Goal: Task Accomplishment & Management: Manage account settings

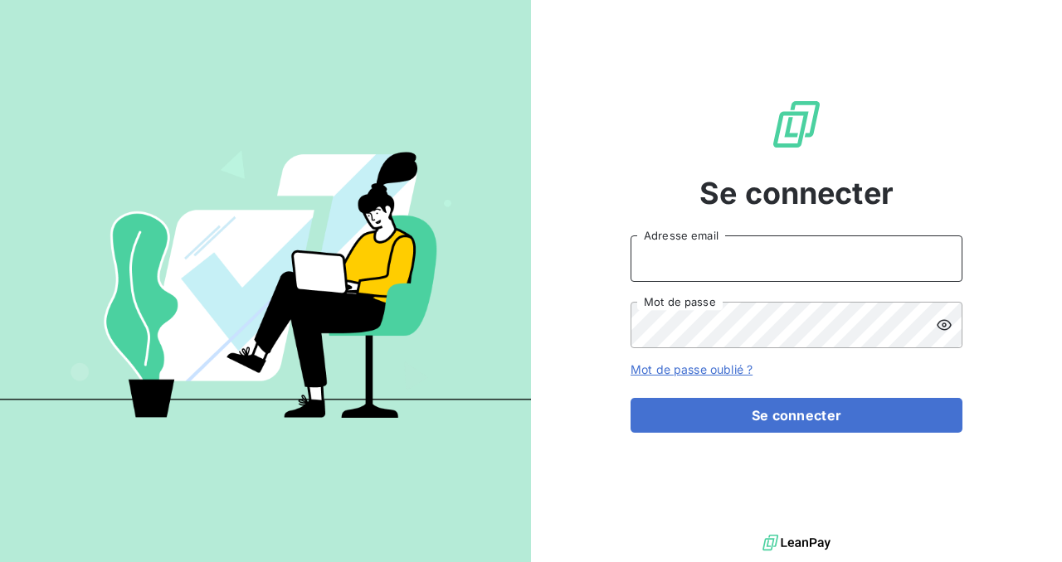
click at [767, 264] on input "Adresse email" at bounding box center [797, 259] width 332 height 46
type input "steve.muccio@silog-location.fr"
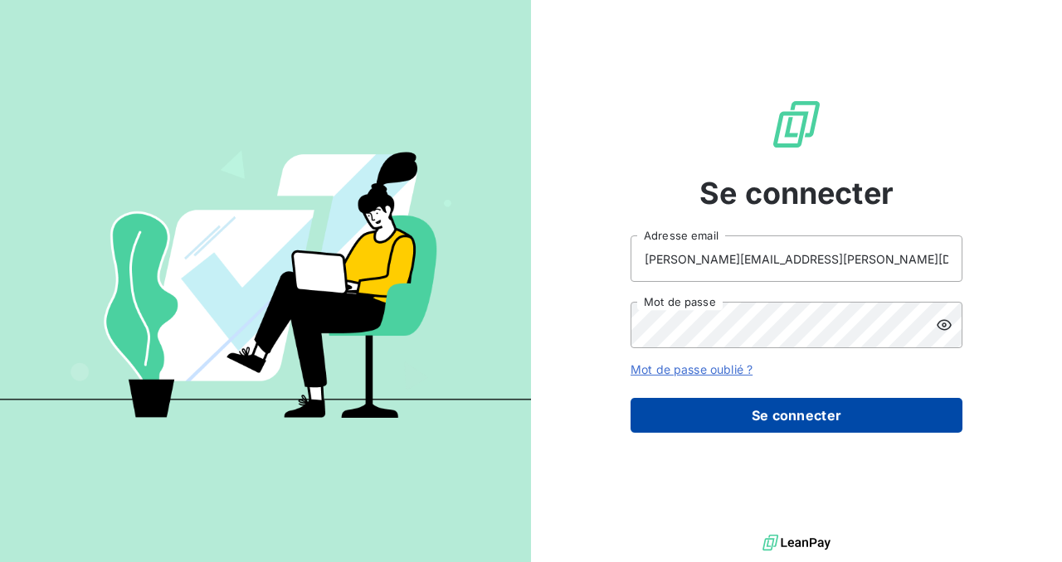
click at [700, 412] on button "Se connecter" at bounding box center [797, 415] width 332 height 35
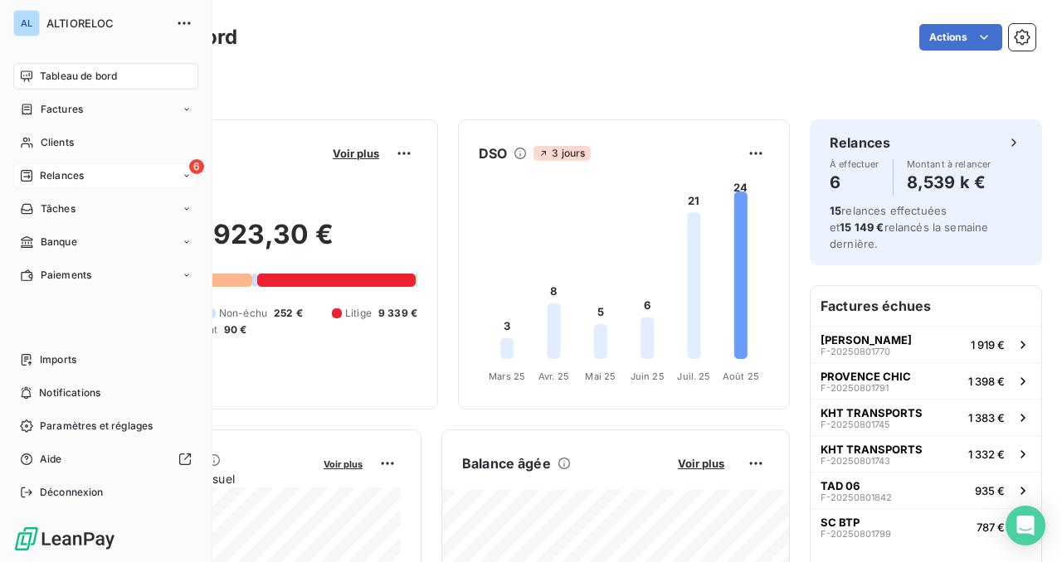
click at [54, 176] on span "Relances" at bounding box center [62, 175] width 44 height 15
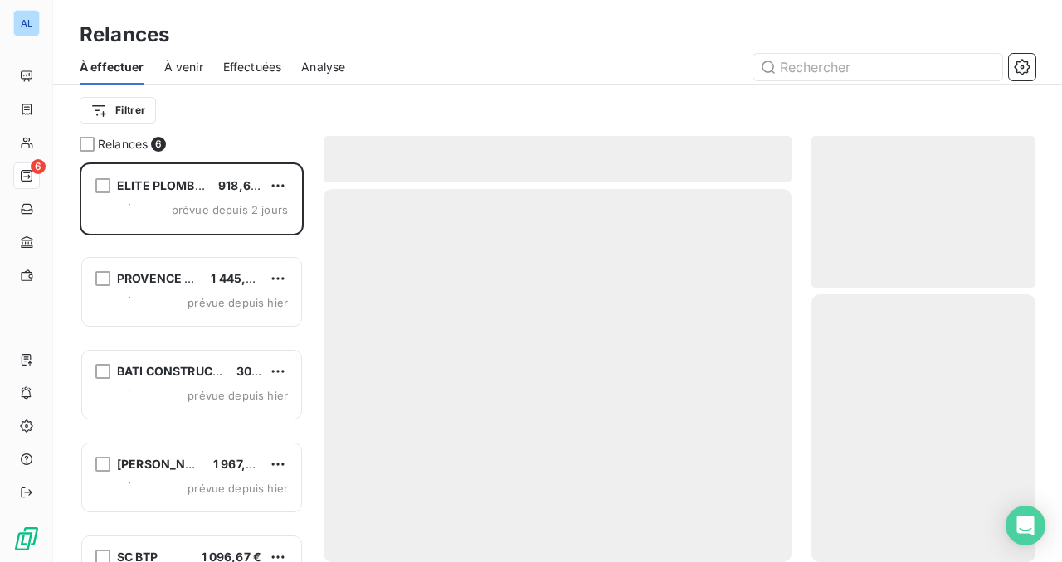
scroll to position [400, 224]
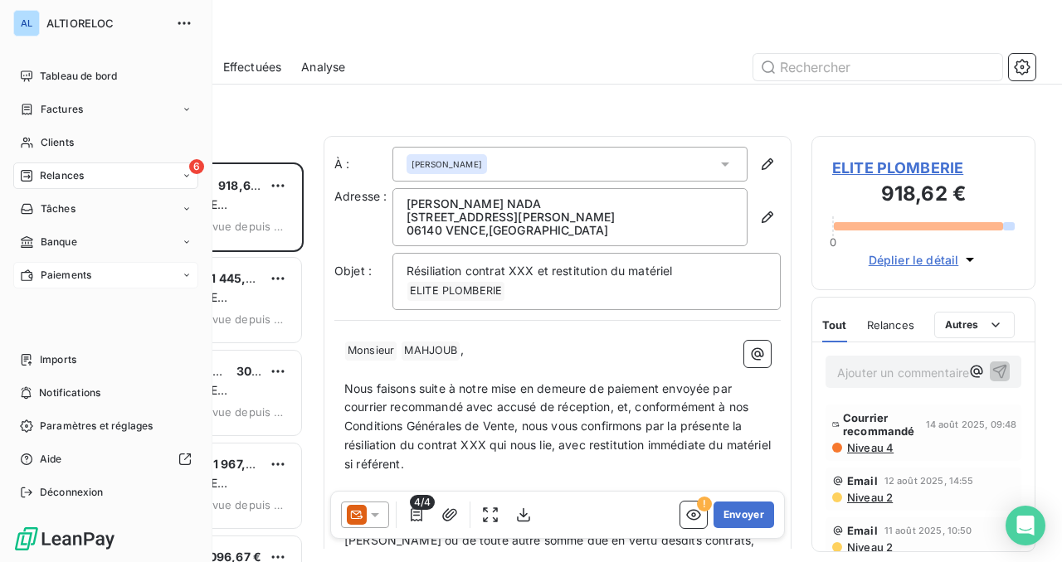
click at [44, 277] on span "Paiements" at bounding box center [66, 275] width 51 height 15
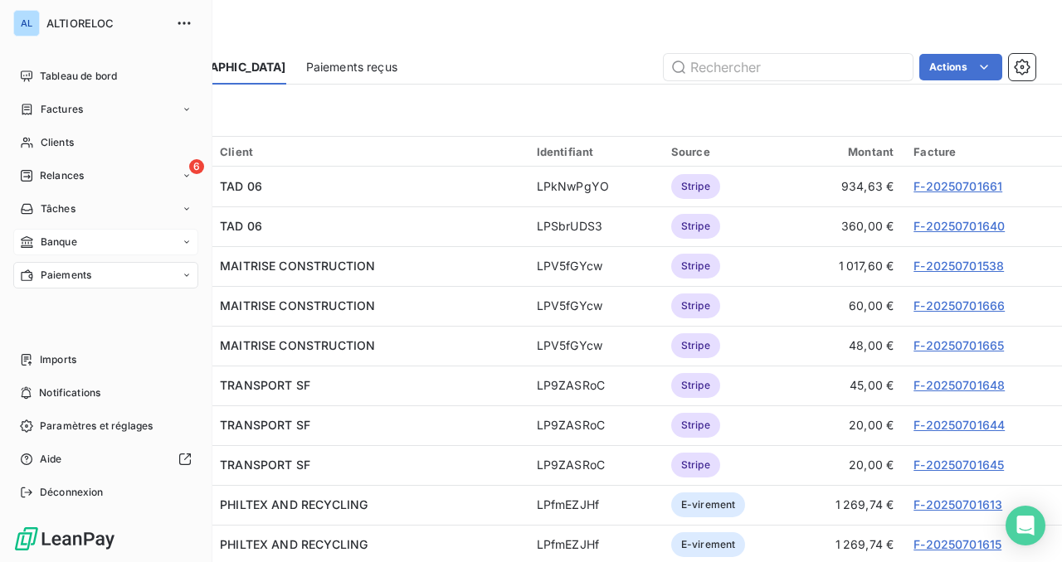
click at [45, 240] on span "Banque" at bounding box center [59, 242] width 37 height 15
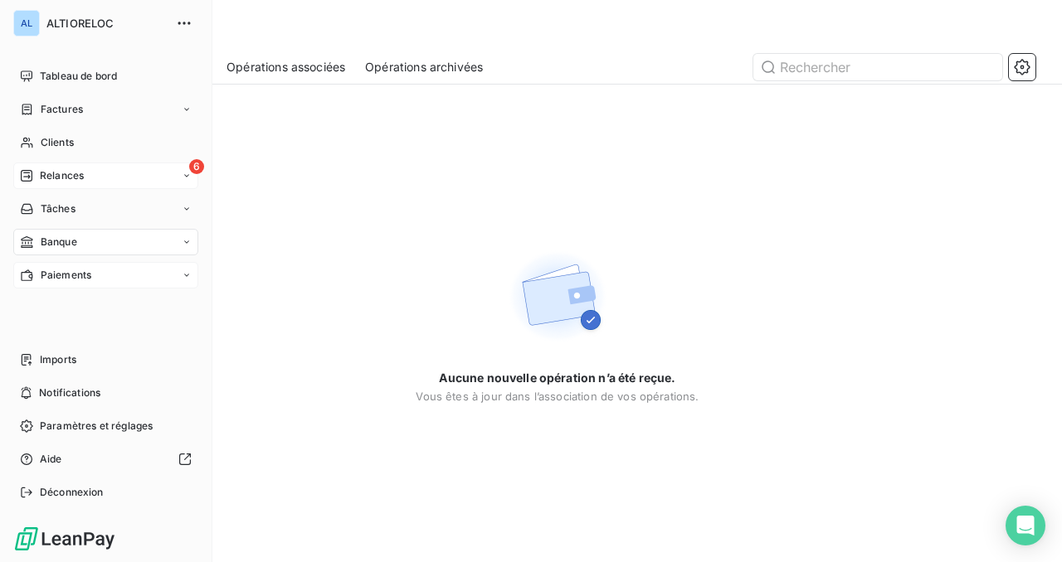
click at [62, 176] on span "Relances" at bounding box center [62, 175] width 44 height 15
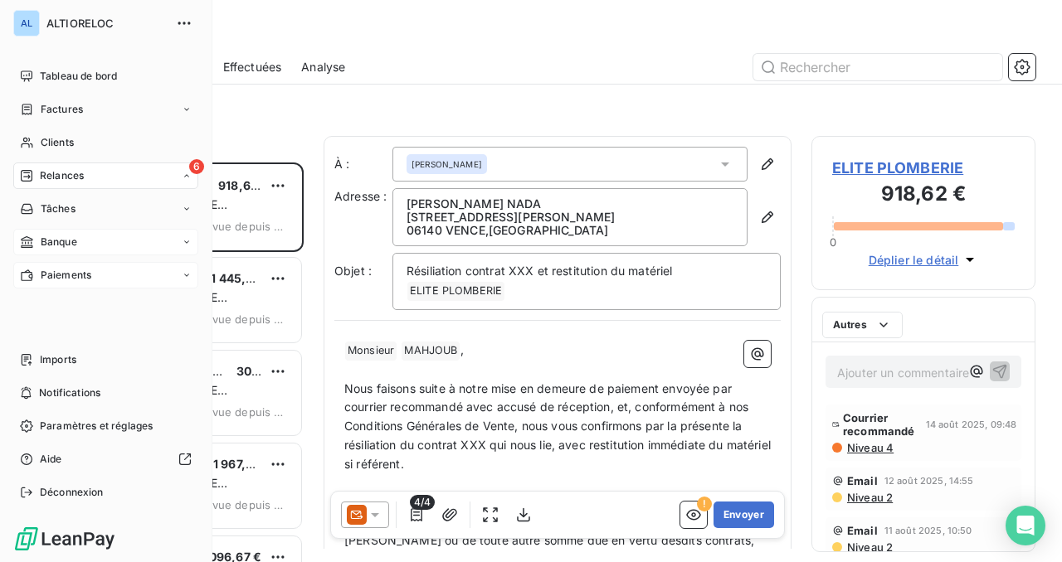
scroll to position [400, 224]
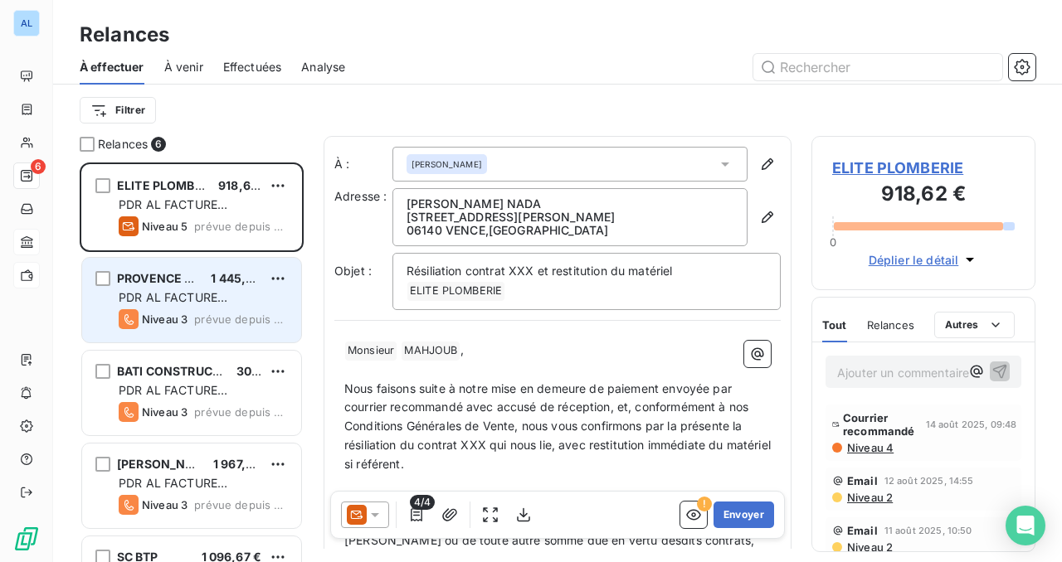
click at [163, 290] on div "PDR AL FACTURE [PERSON_NAME]" at bounding box center [203, 298] width 169 height 17
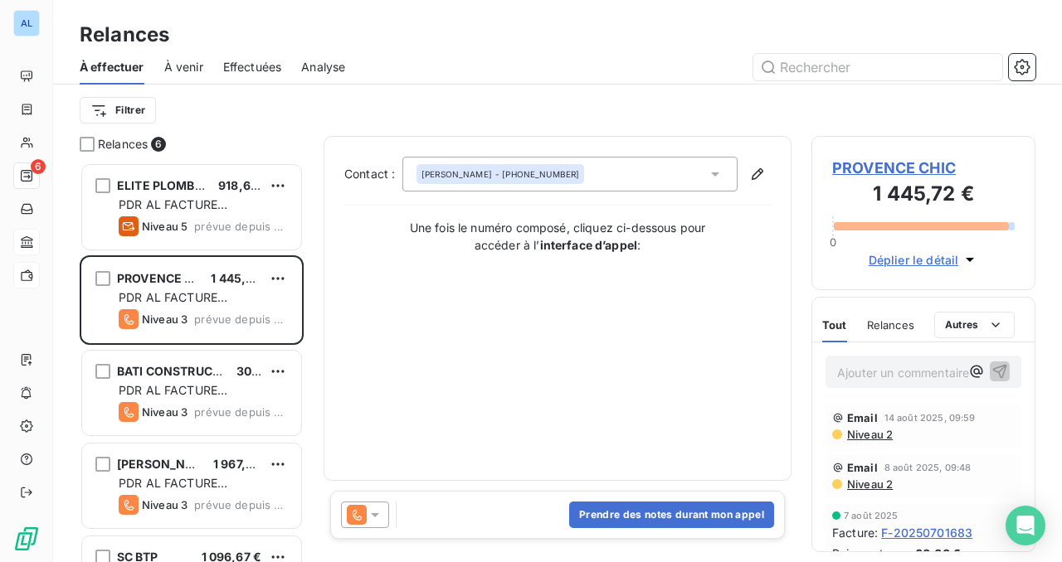
click at [842, 168] on span "PROVENCE CHIC" at bounding box center [923, 168] width 183 height 22
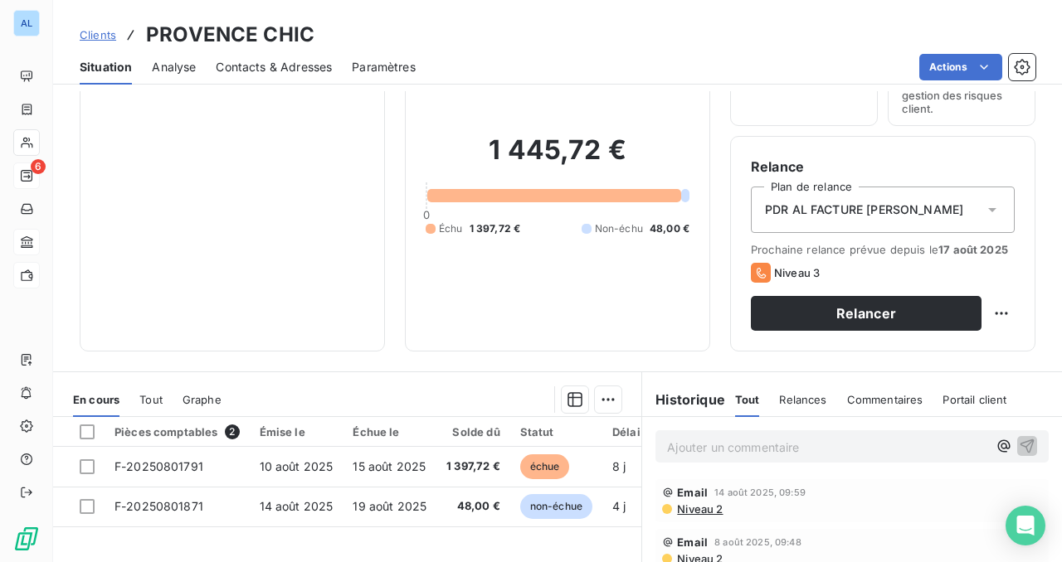
scroll to position [108, 0]
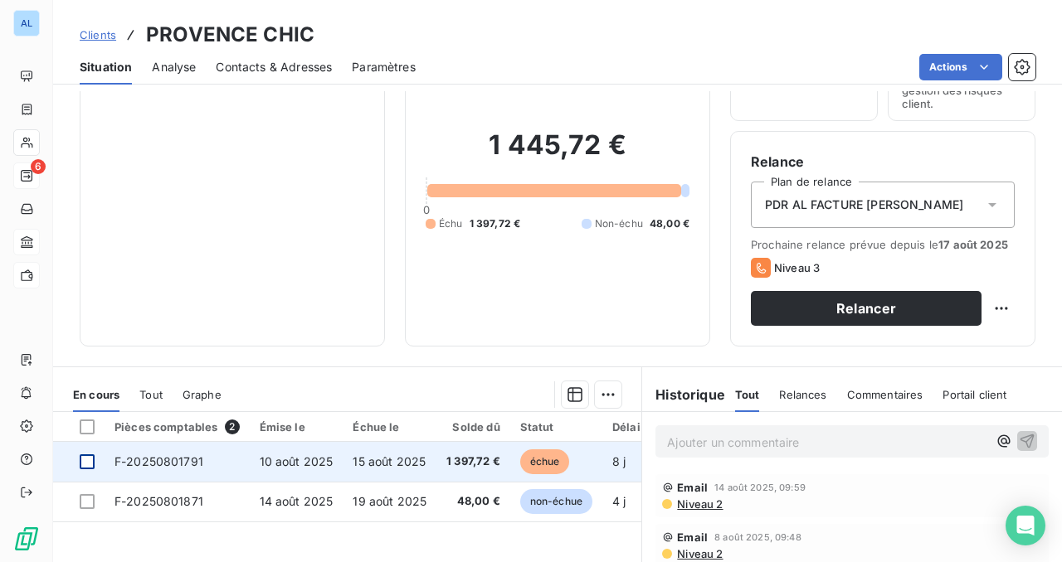
click at [90, 462] on div at bounding box center [87, 462] width 15 height 15
click at [142, 466] on span "F-20250801791" at bounding box center [158, 462] width 89 height 14
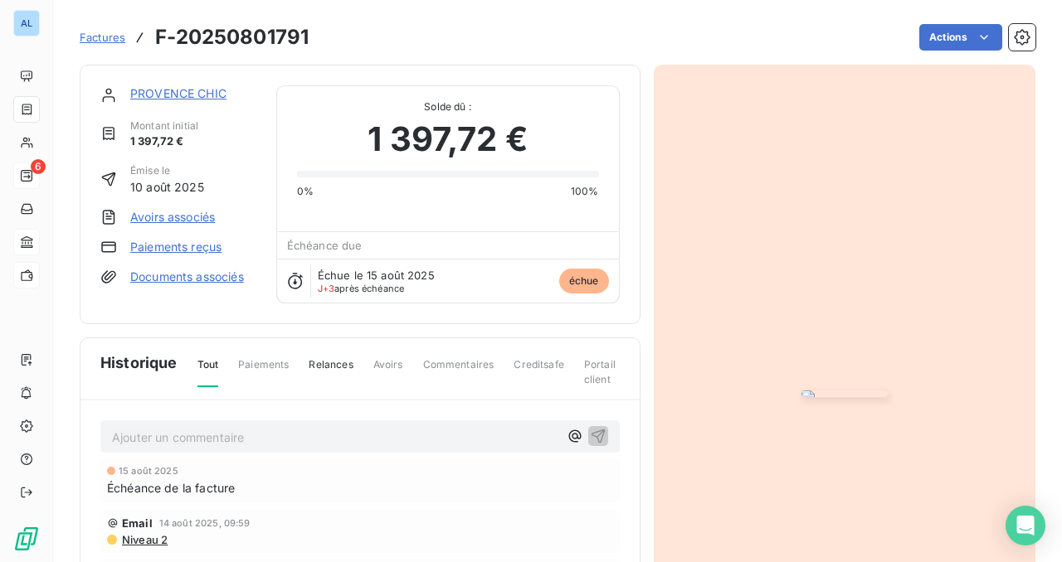
click at [200, 250] on link "Paiements reçus" at bounding box center [175, 247] width 91 height 17
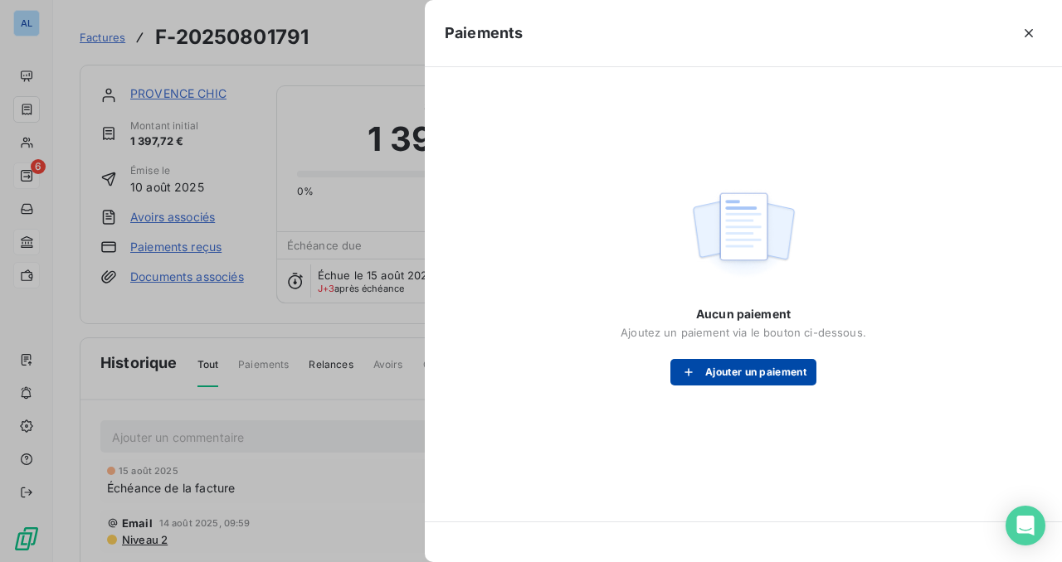
click at [724, 368] on button "Ajouter un paiement" at bounding box center [743, 372] width 146 height 27
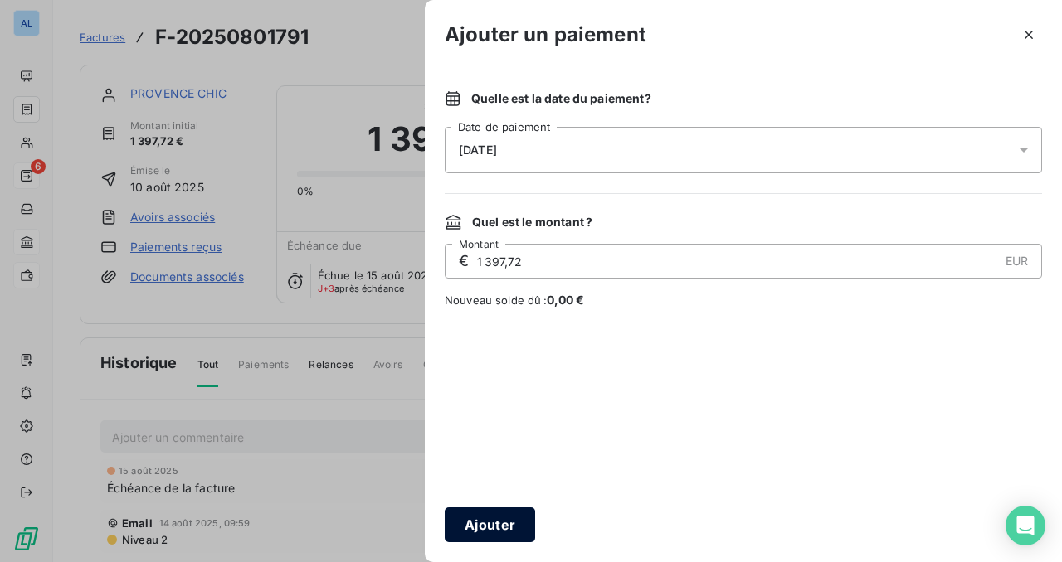
click at [494, 520] on button "Ajouter" at bounding box center [490, 525] width 90 height 35
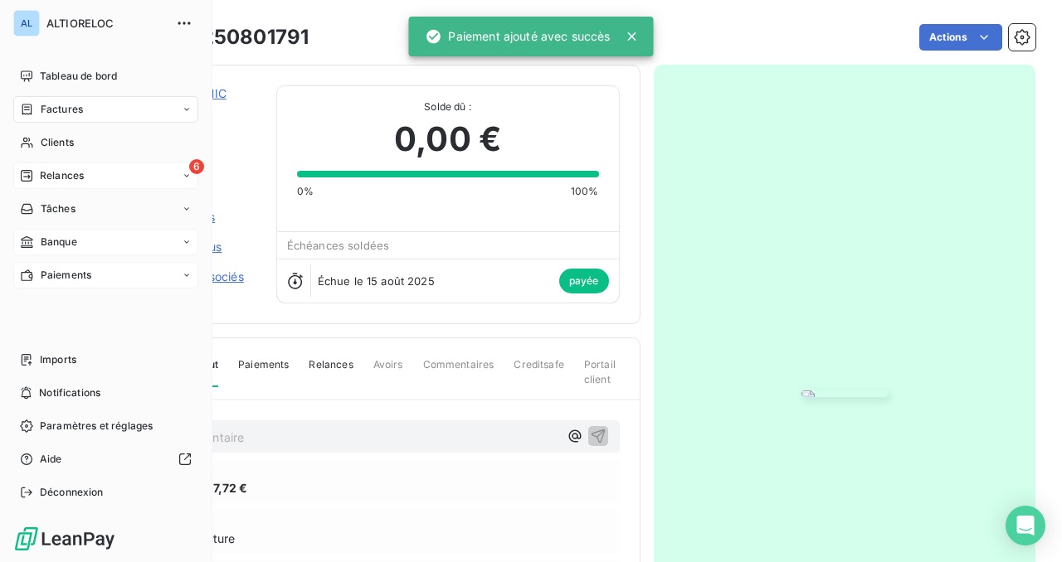
click at [50, 178] on span "Relances" at bounding box center [62, 175] width 44 height 15
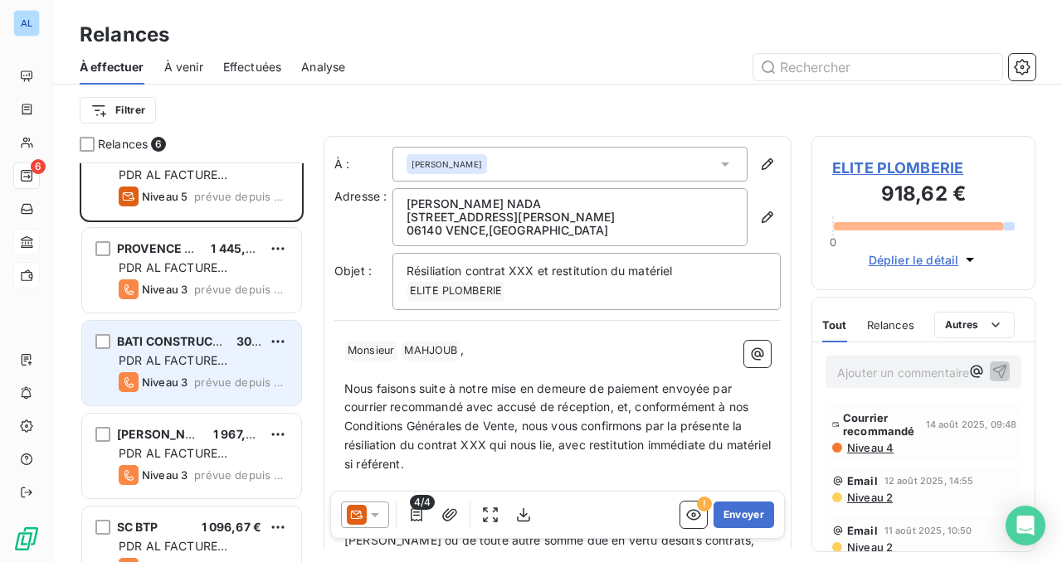
scroll to position [34, 0]
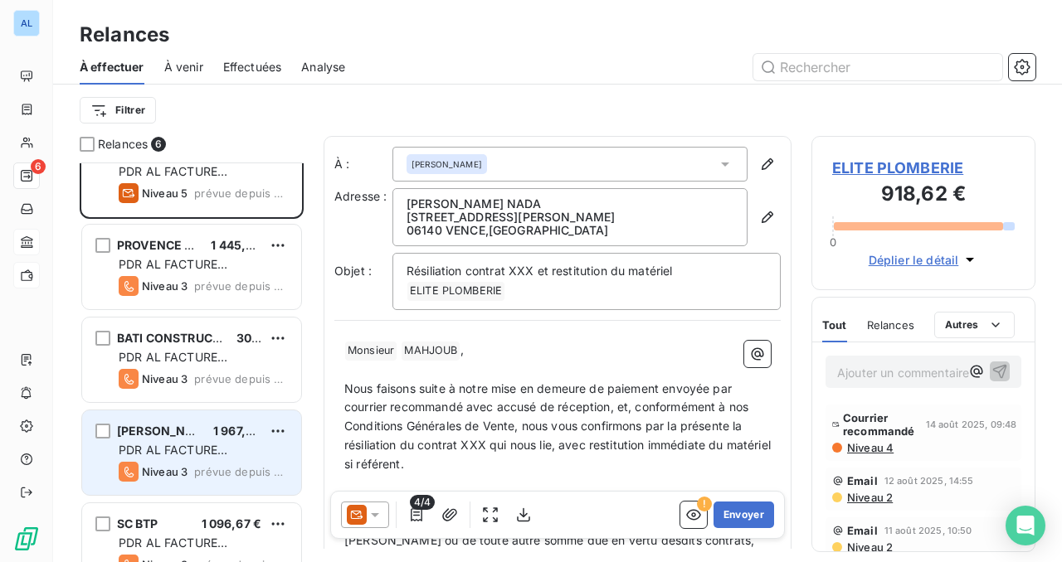
click at [190, 434] on div "[PERSON_NAME] 1 967,47 €" at bounding box center [203, 431] width 169 height 15
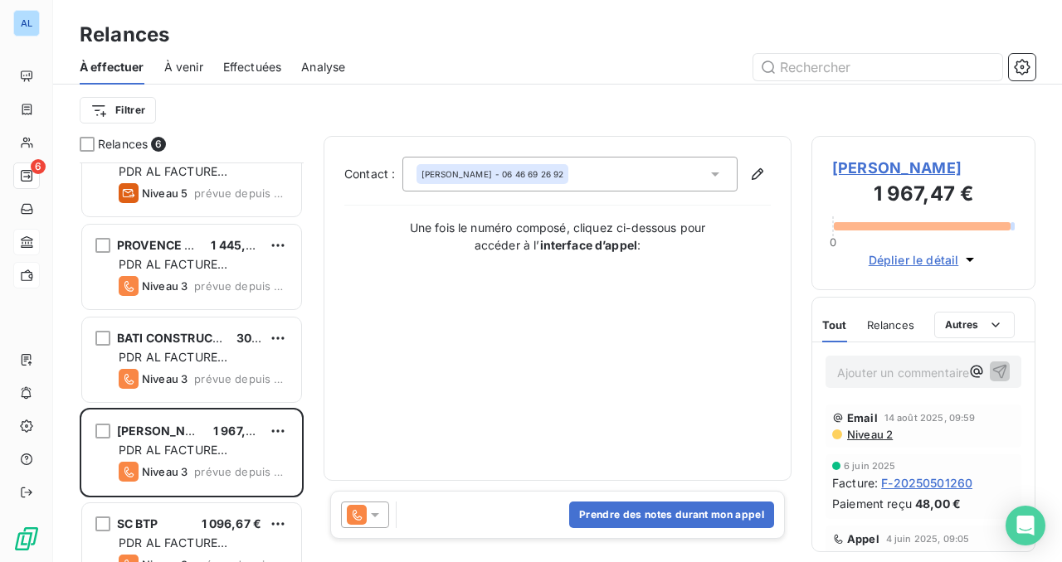
click at [847, 172] on span "[PERSON_NAME]" at bounding box center [923, 168] width 183 height 22
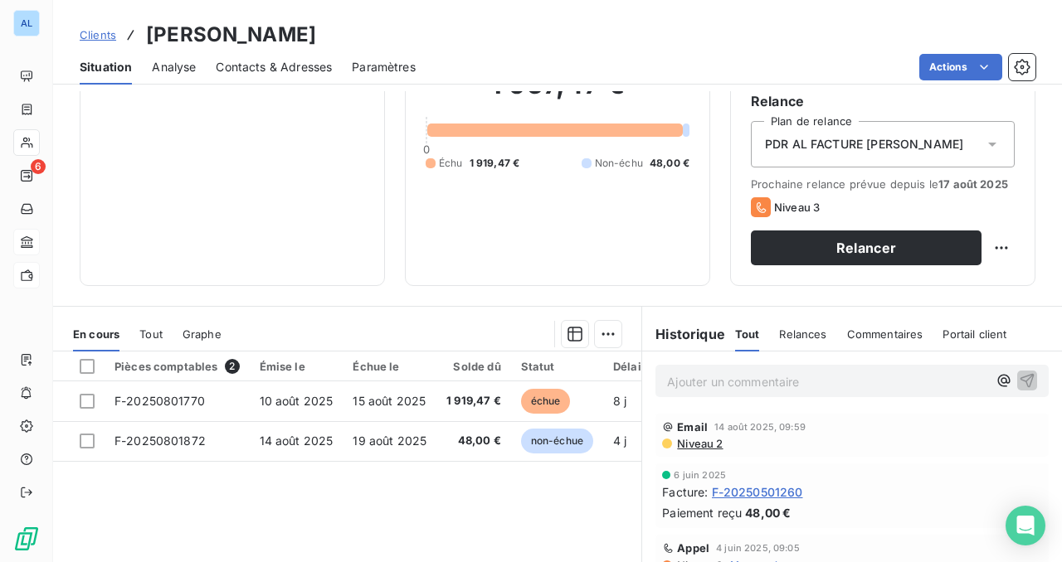
scroll to position [173, 0]
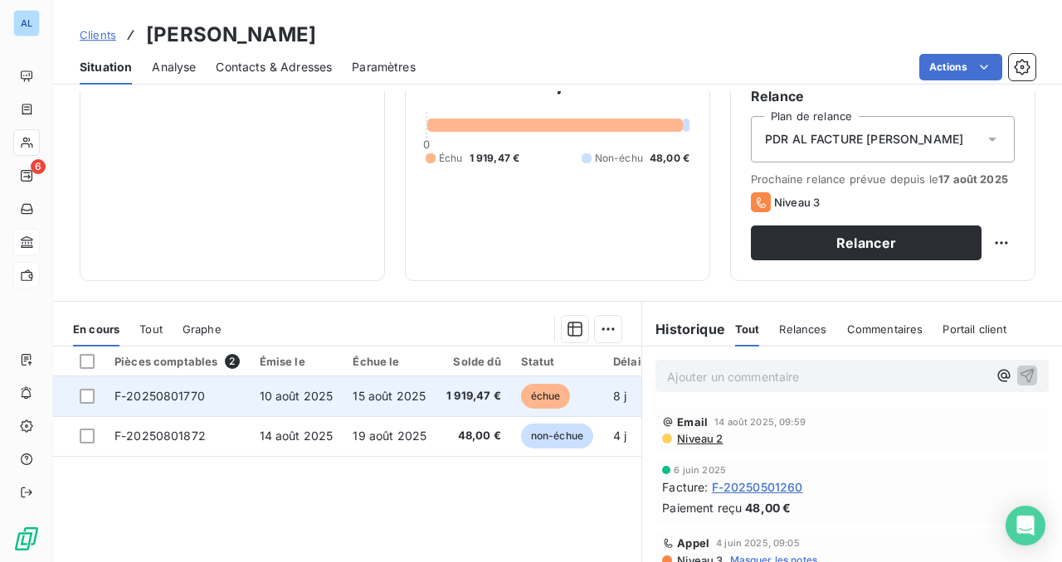
click at [151, 392] on span "F-20250801770" at bounding box center [159, 396] width 90 height 14
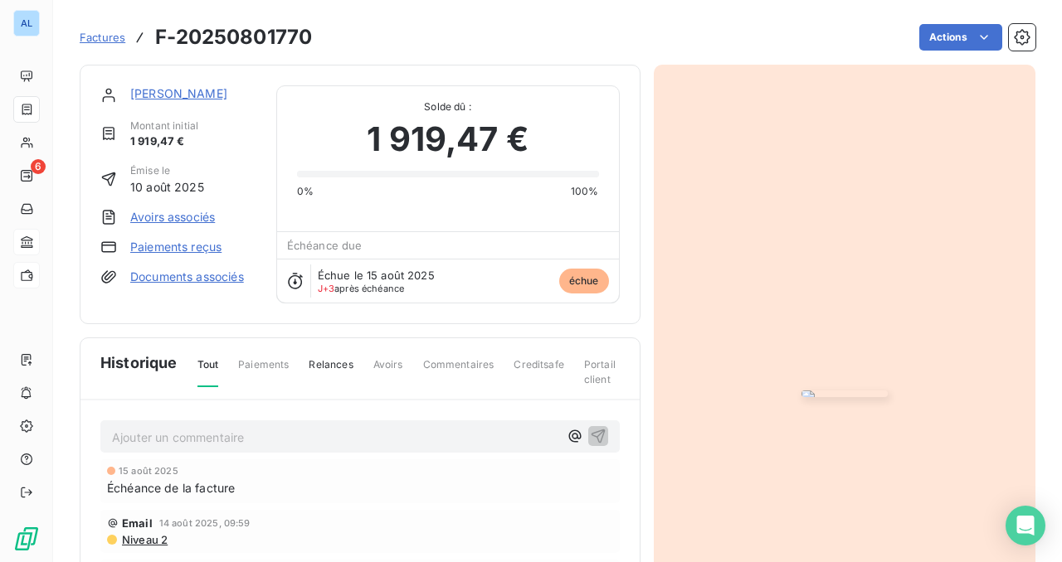
click at [210, 249] on link "Paiements reçus" at bounding box center [175, 247] width 91 height 17
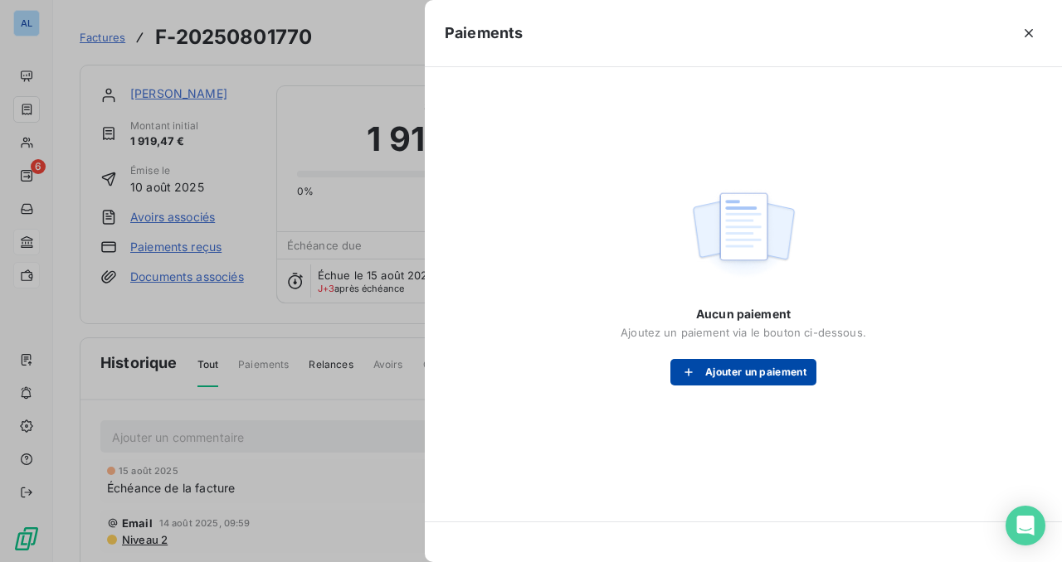
click at [727, 374] on button "Ajouter un paiement" at bounding box center [743, 372] width 146 height 27
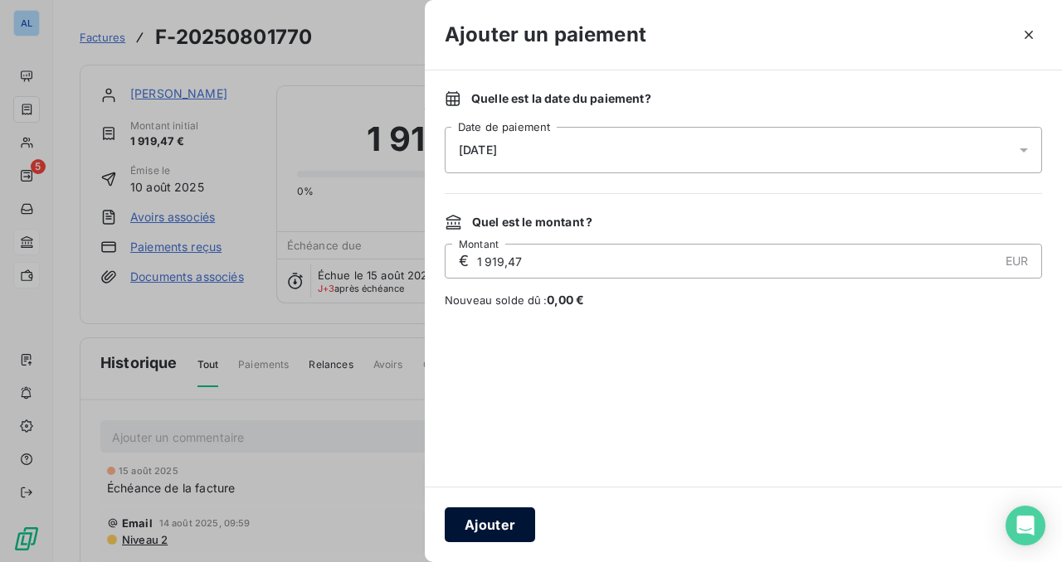
click at [489, 517] on button "Ajouter" at bounding box center [490, 525] width 90 height 35
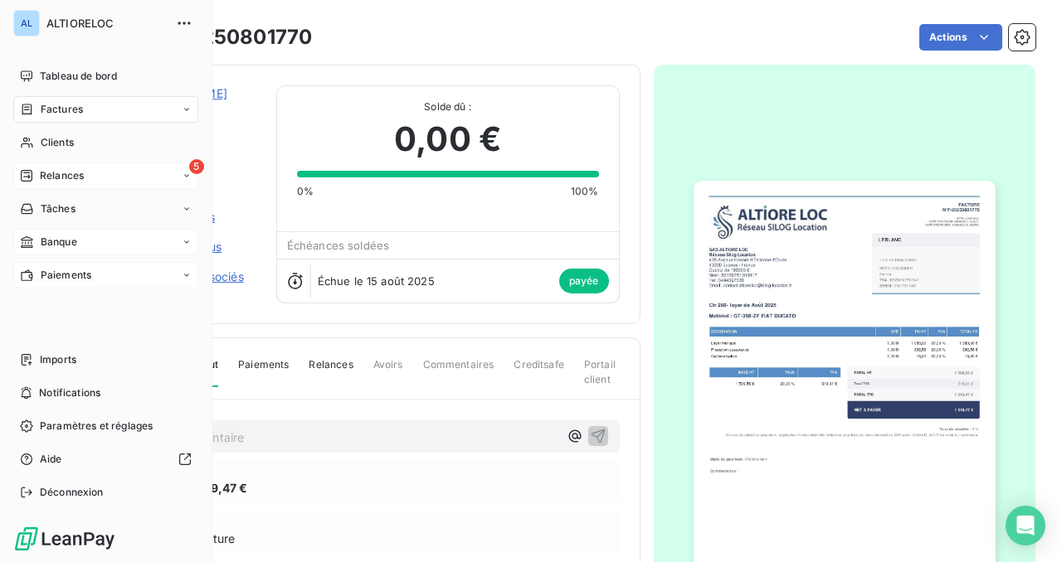
click at [47, 178] on span "Relances" at bounding box center [62, 175] width 44 height 15
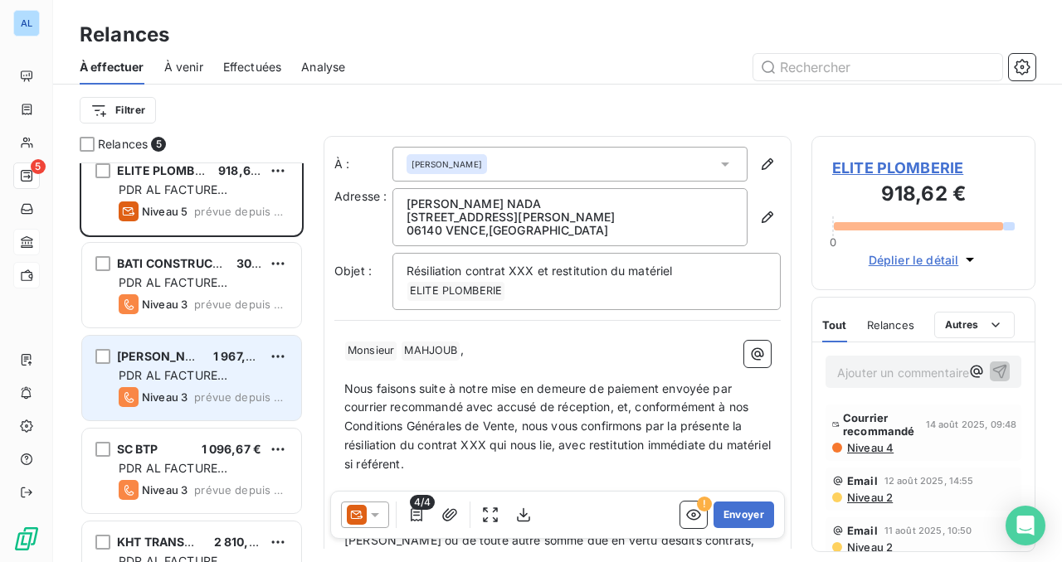
scroll to position [9, 0]
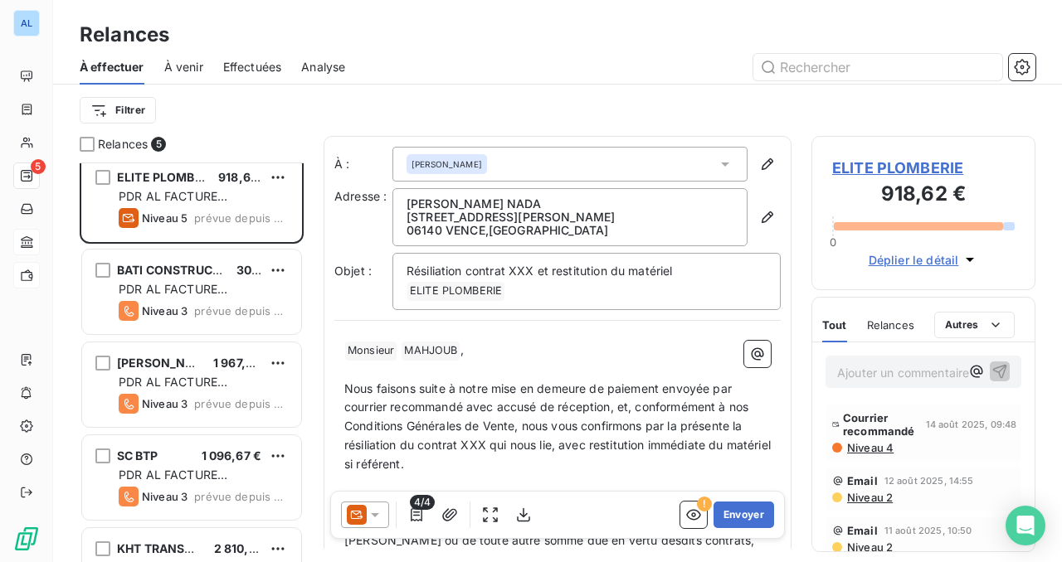
click at [132, 32] on h3 "Relances" at bounding box center [125, 35] width 90 height 30
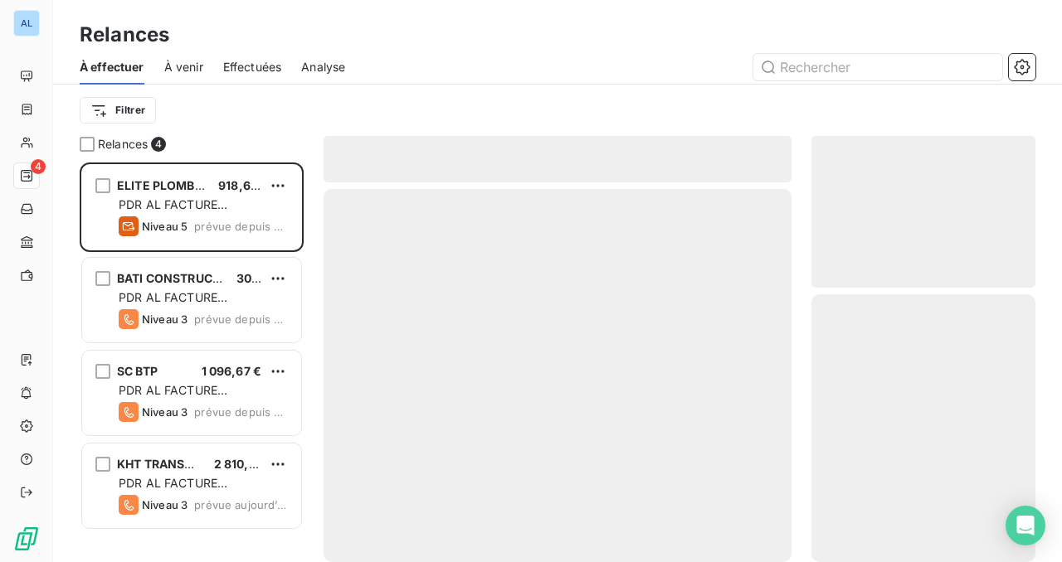
scroll to position [400, 224]
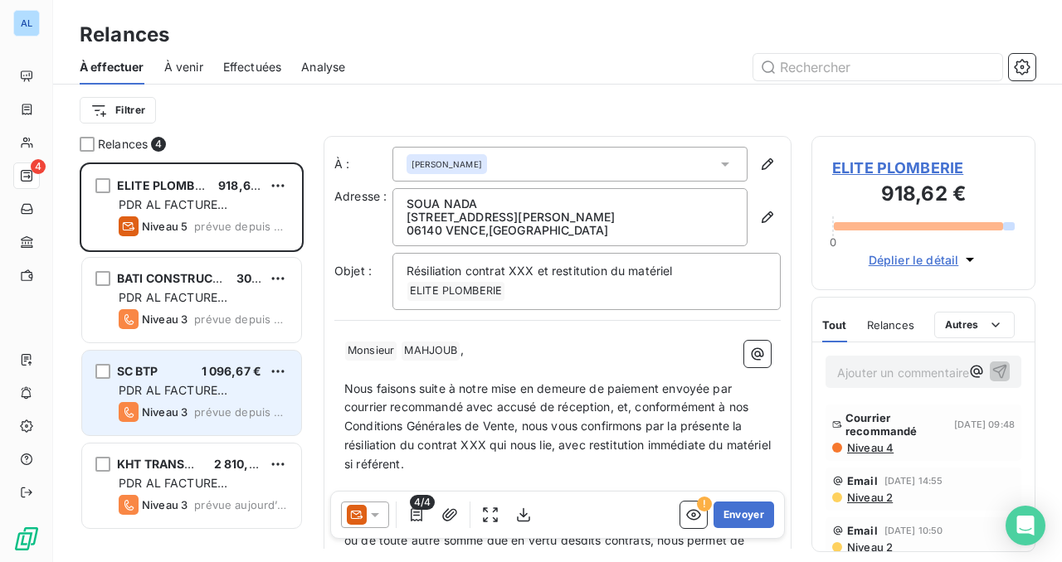
click at [164, 377] on div "SC BTP 1 096,67 €" at bounding box center [203, 371] width 169 height 15
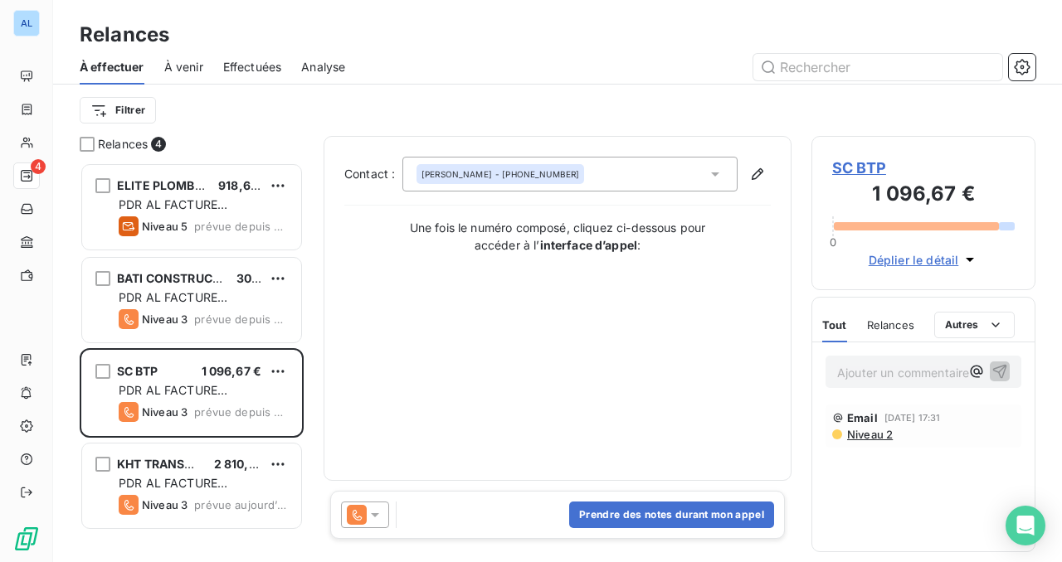
click at [374, 515] on icon at bounding box center [375, 516] width 8 height 4
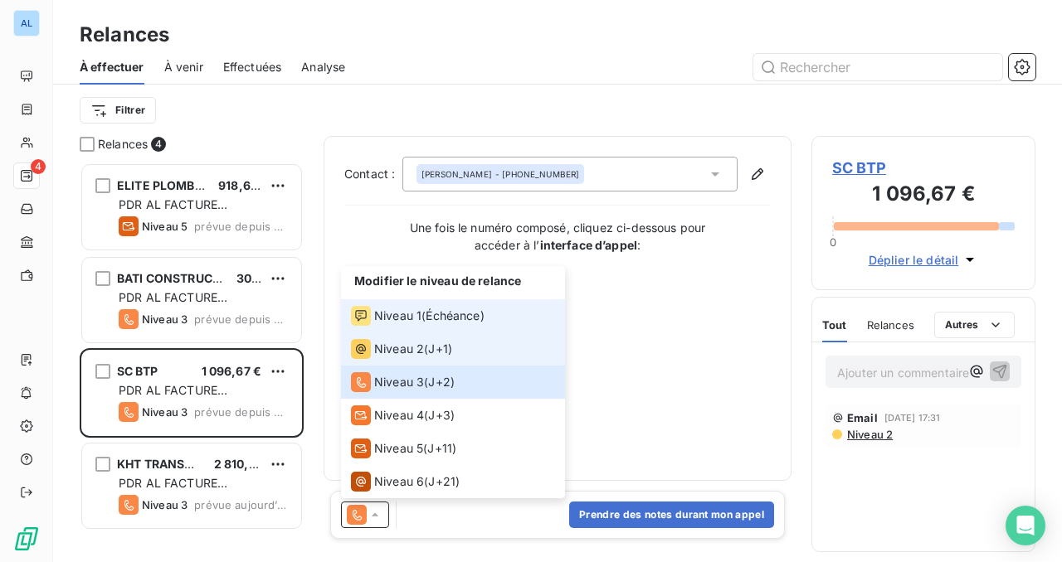
click at [433, 318] on span "Échéance )" at bounding box center [455, 316] width 58 height 17
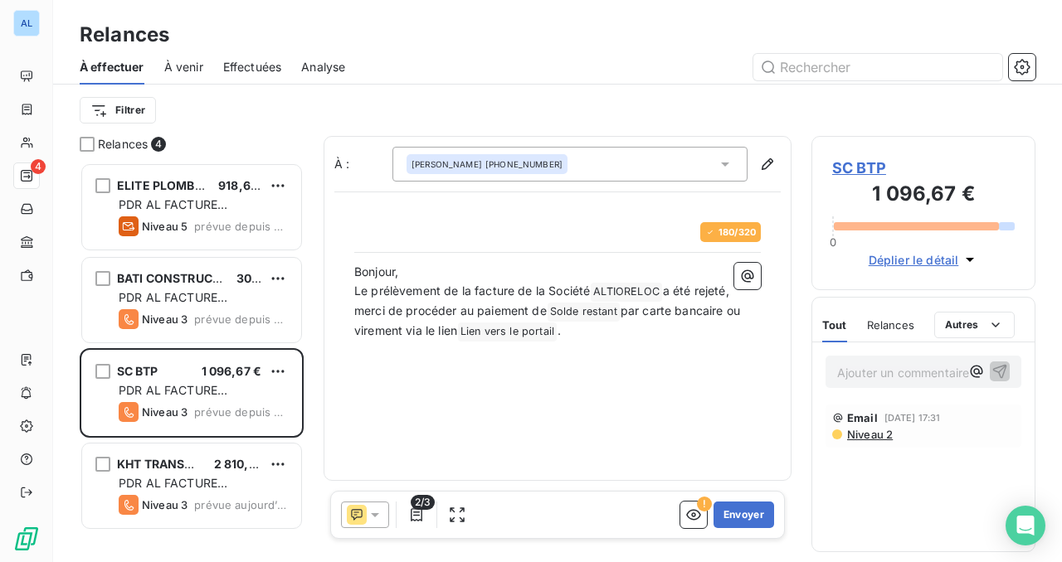
scroll to position [400, 224]
click at [741, 517] on button "Envoyer" at bounding box center [743, 515] width 61 height 27
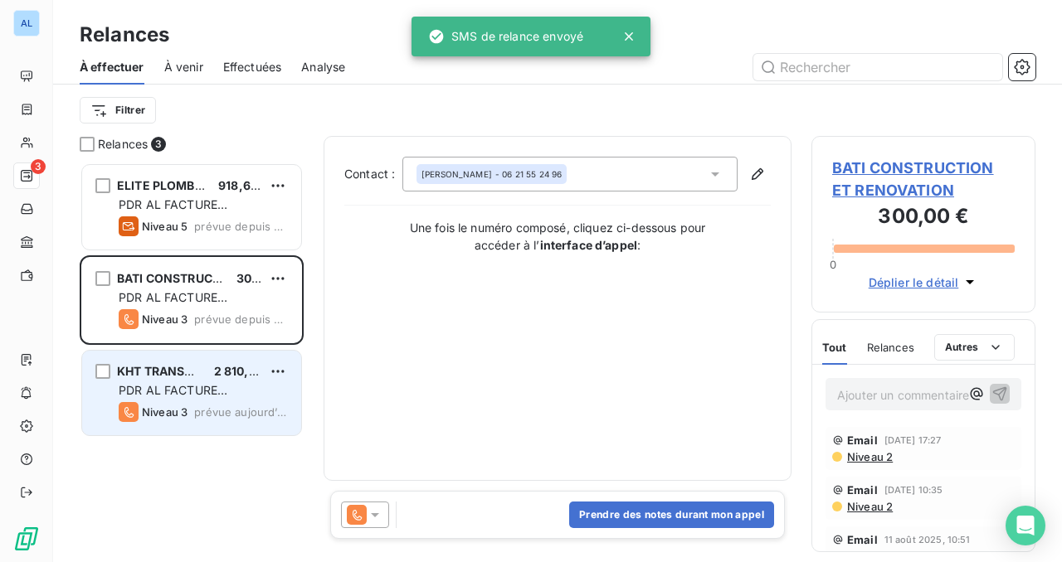
click at [227, 391] on span "PDR AL FACTURE [PERSON_NAME]" at bounding box center [173, 398] width 109 height 31
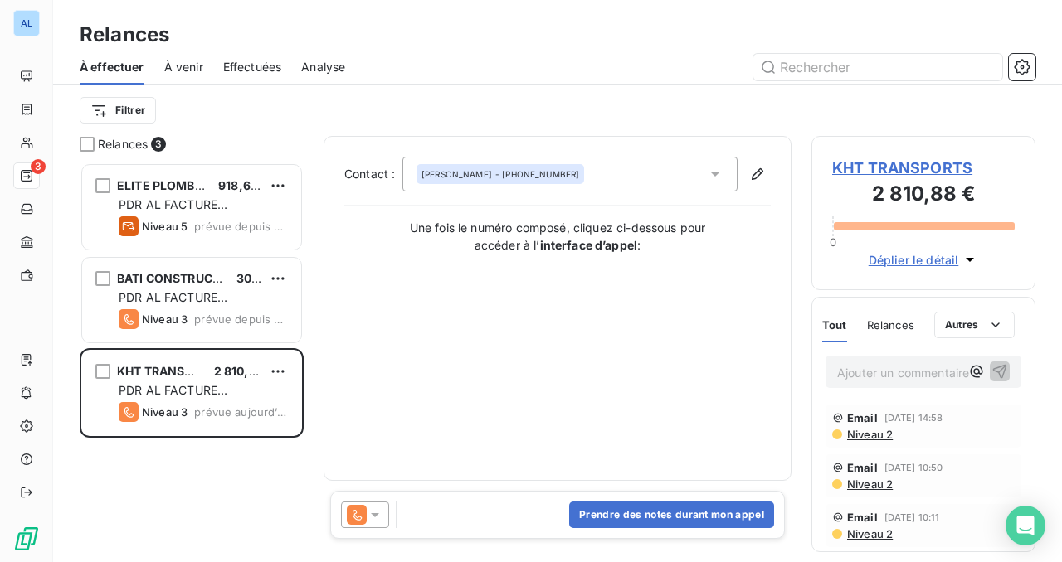
click at [383, 515] on div at bounding box center [365, 515] width 48 height 27
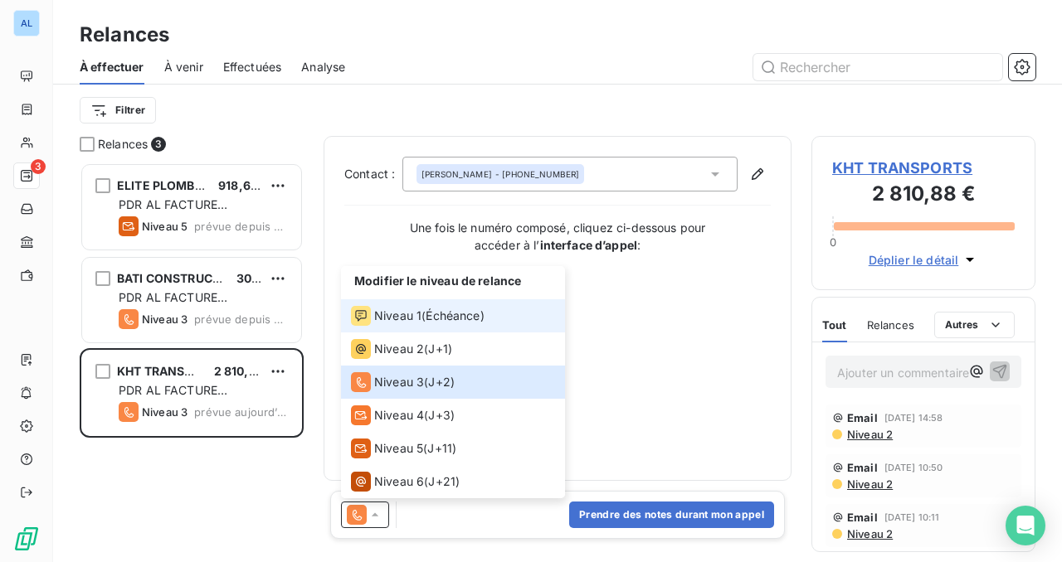
click at [436, 320] on span "Échéance )" at bounding box center [455, 316] width 58 height 17
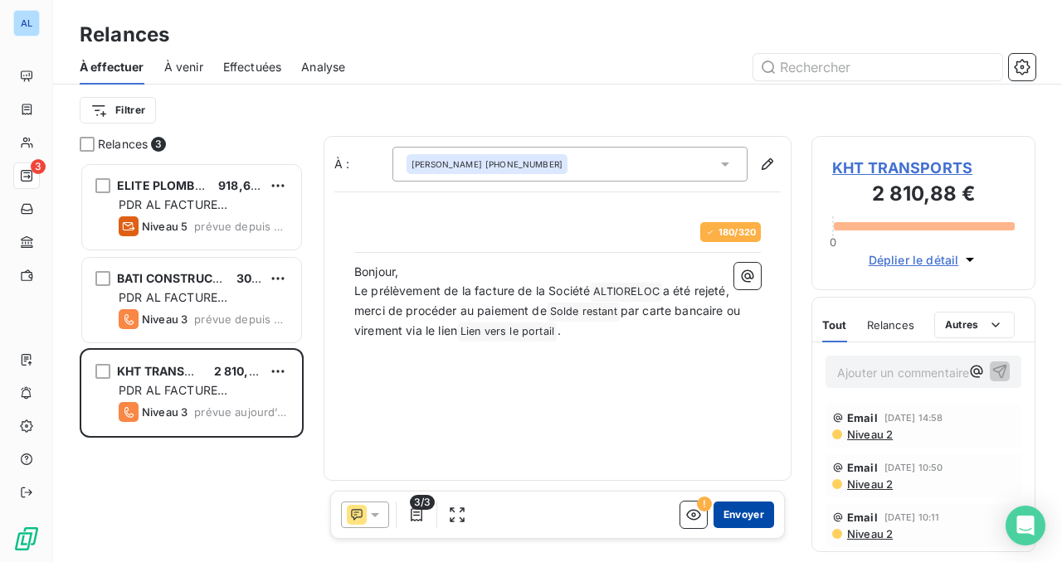
click at [737, 521] on button "Envoyer" at bounding box center [743, 515] width 61 height 27
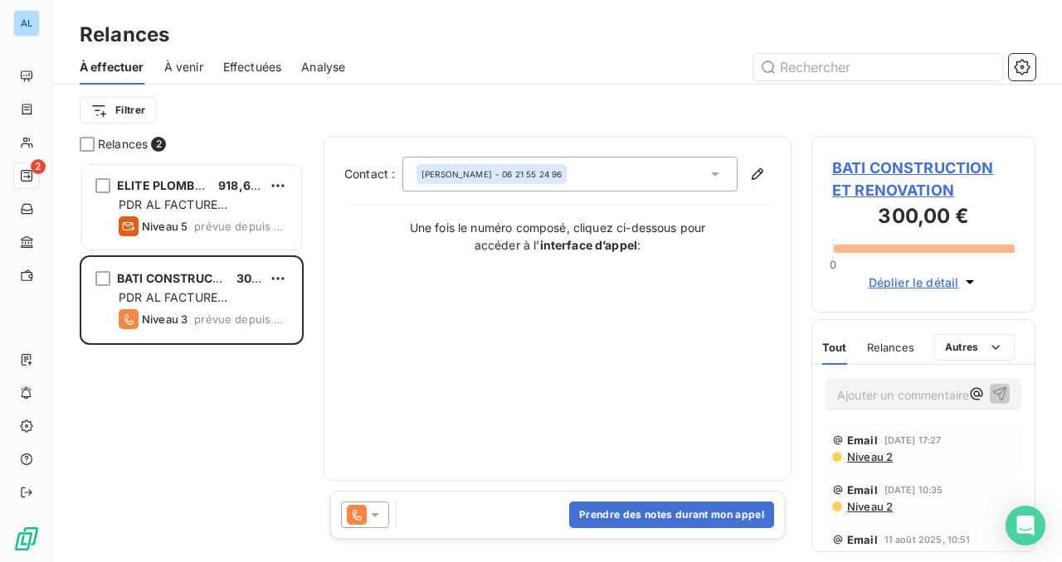
click at [379, 511] on icon at bounding box center [375, 515] width 17 height 17
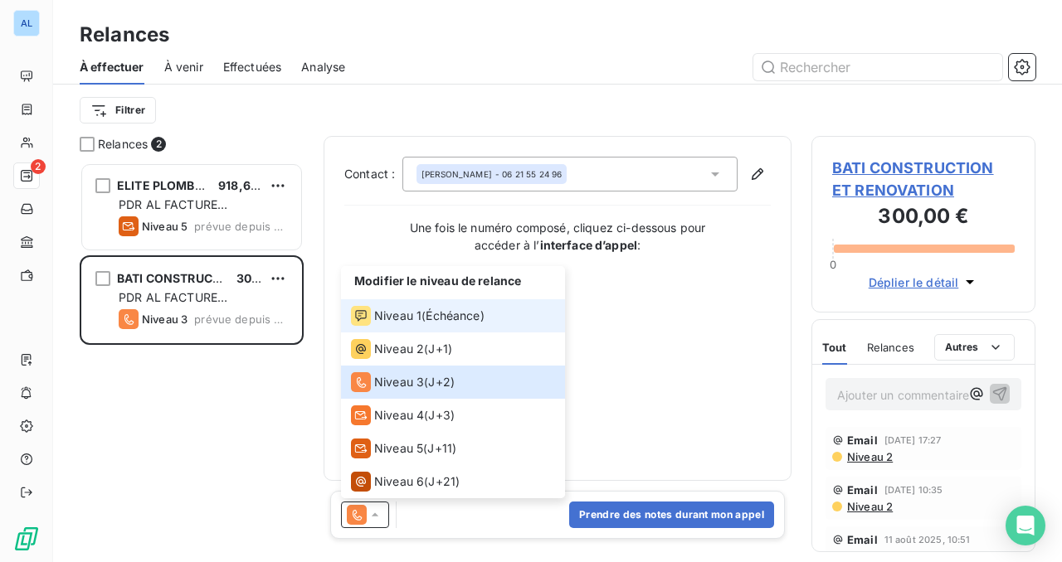
click at [456, 324] on span "Échéance )" at bounding box center [455, 316] width 58 height 17
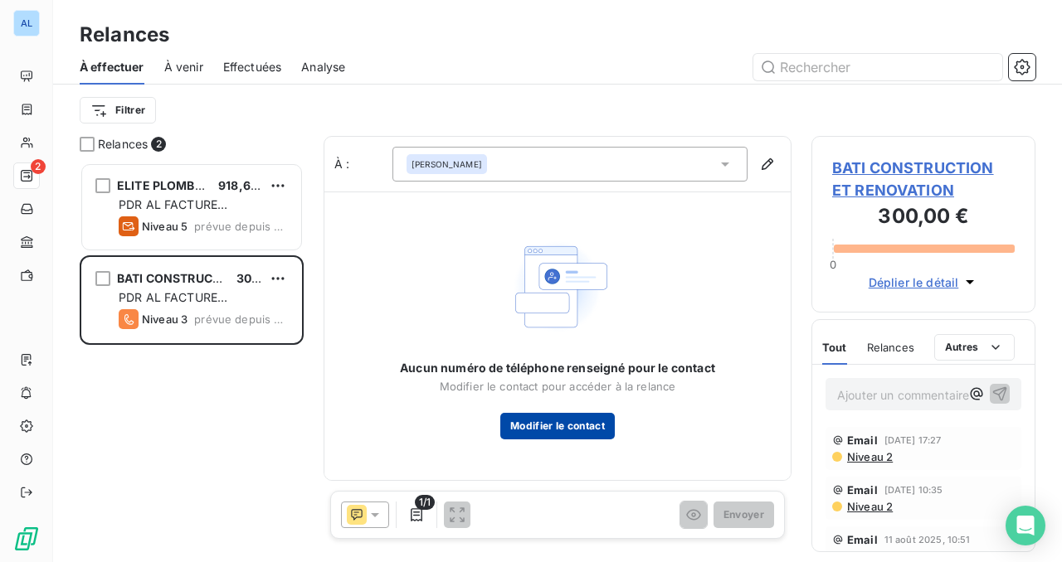
click at [585, 431] on button "Modifier le contact" at bounding box center [557, 426] width 114 height 27
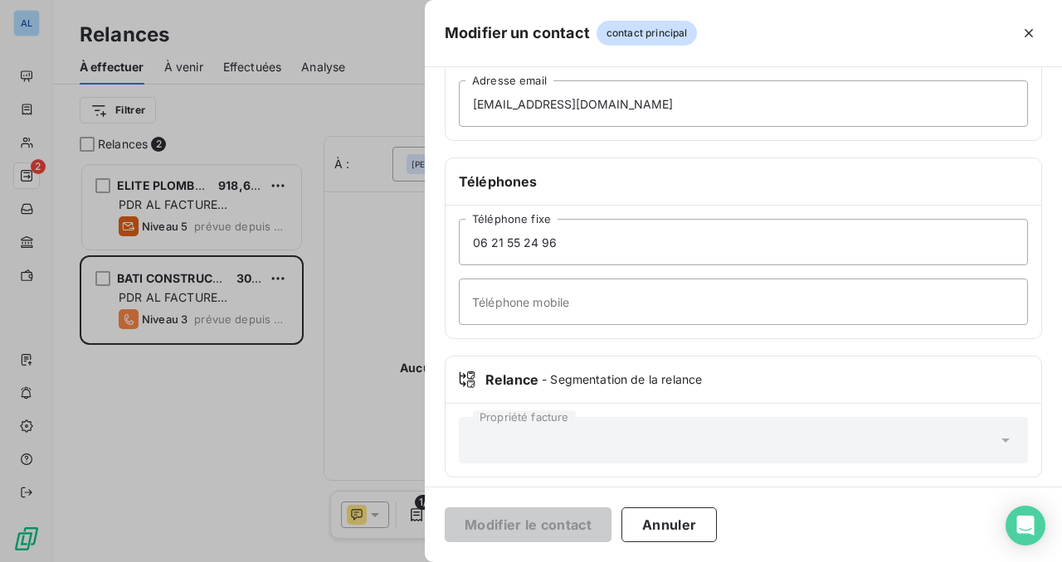
scroll to position [337, 0]
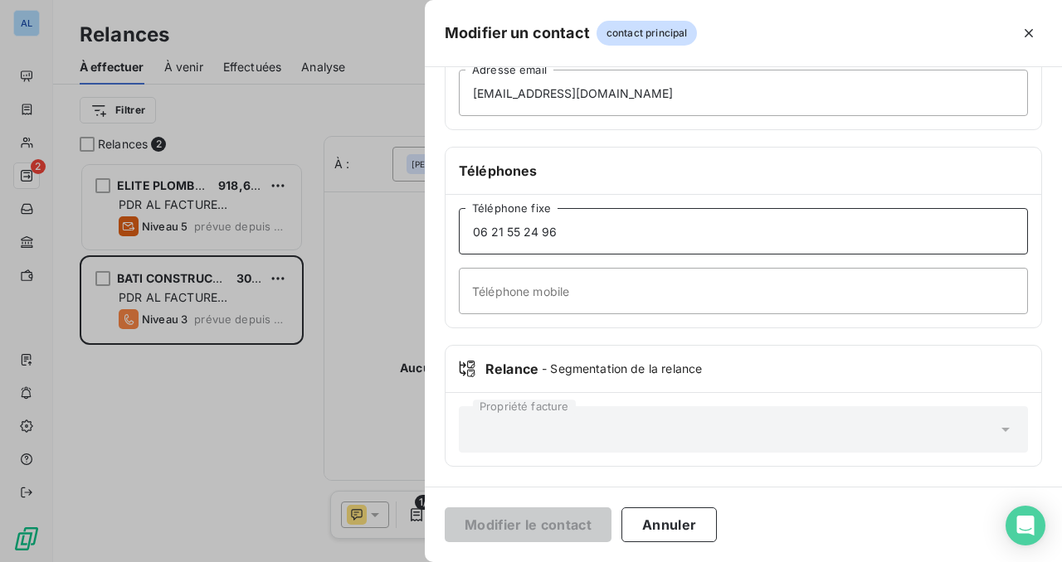
click at [567, 234] on input "06 21 55 24 96" at bounding box center [743, 231] width 569 height 46
click at [543, 288] on input "Téléphone mobile" at bounding box center [743, 291] width 569 height 46
paste input "06 21 55 24 96"
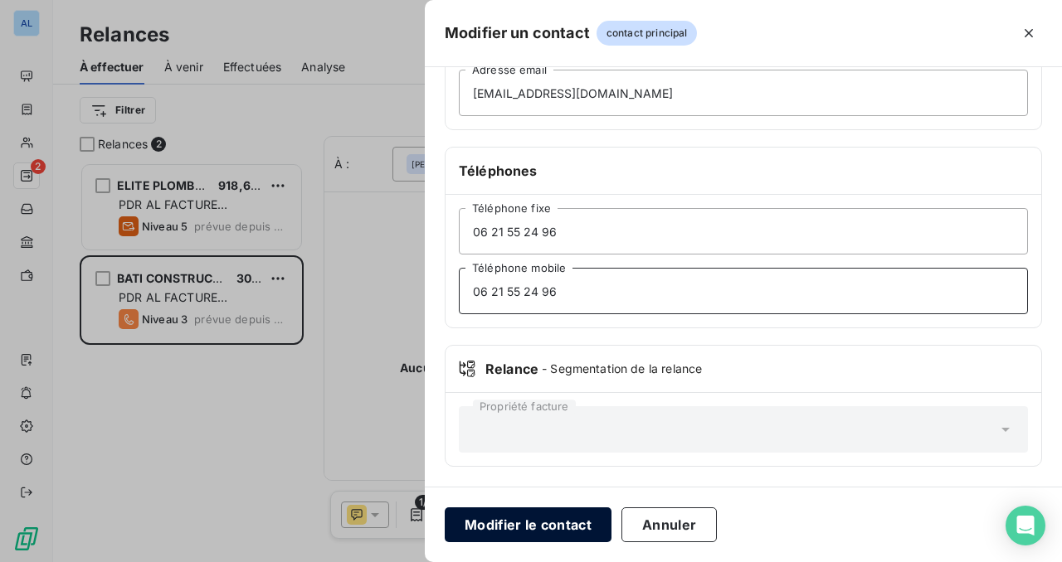
type input "06 21 55 24 96"
click at [509, 519] on button "Modifier le contact" at bounding box center [528, 525] width 167 height 35
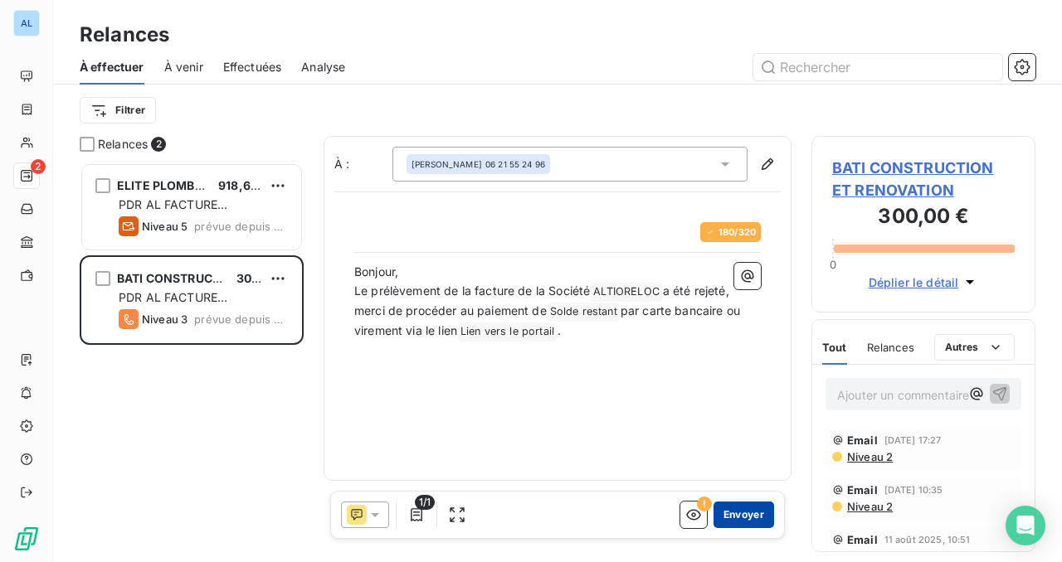
click at [751, 516] on button "Envoyer" at bounding box center [743, 515] width 61 height 27
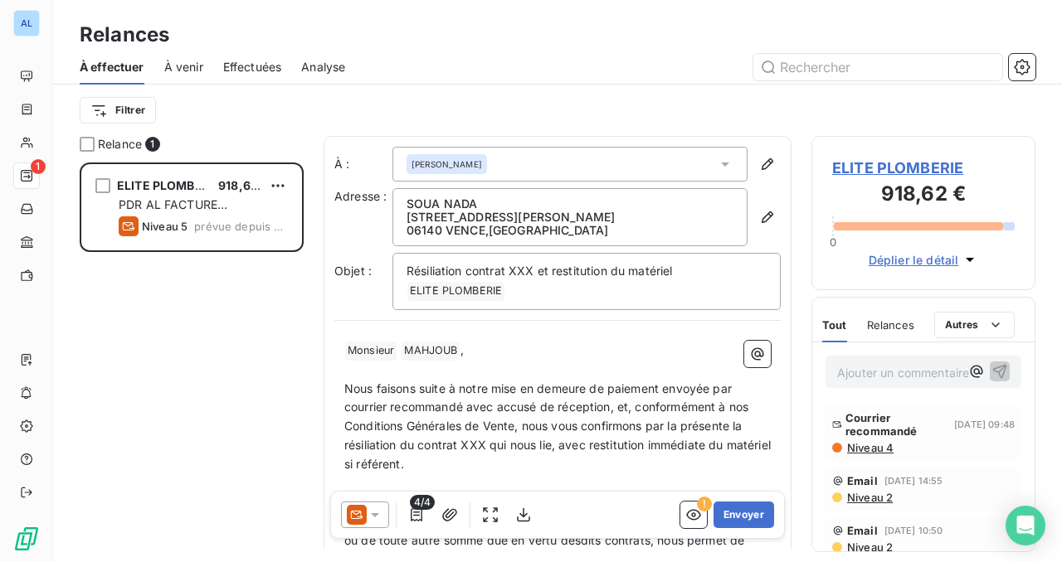
click at [381, 517] on icon at bounding box center [375, 515] width 17 height 17
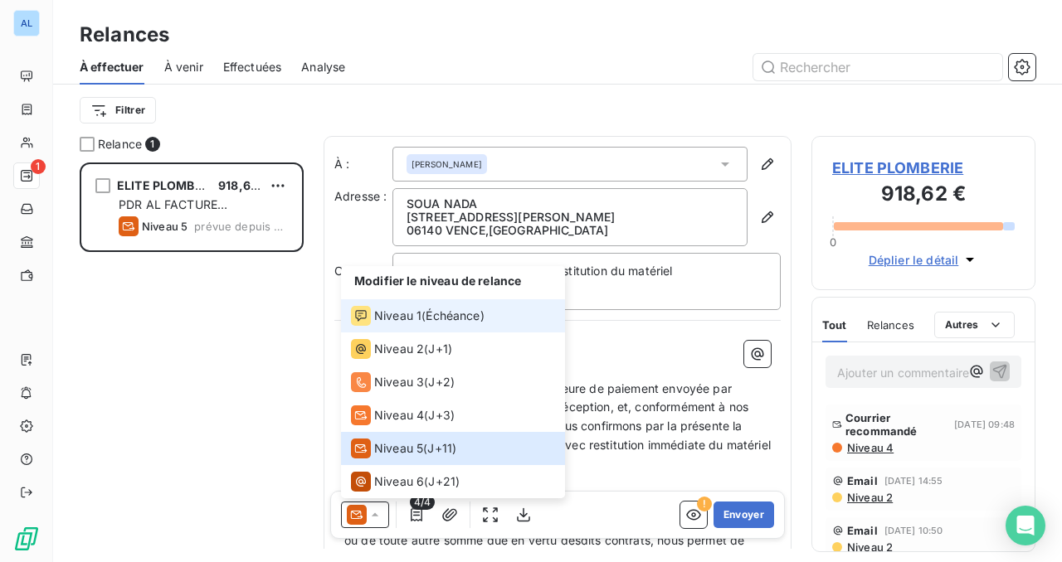
click at [411, 322] on span "Niveau 1" at bounding box center [397, 316] width 47 height 17
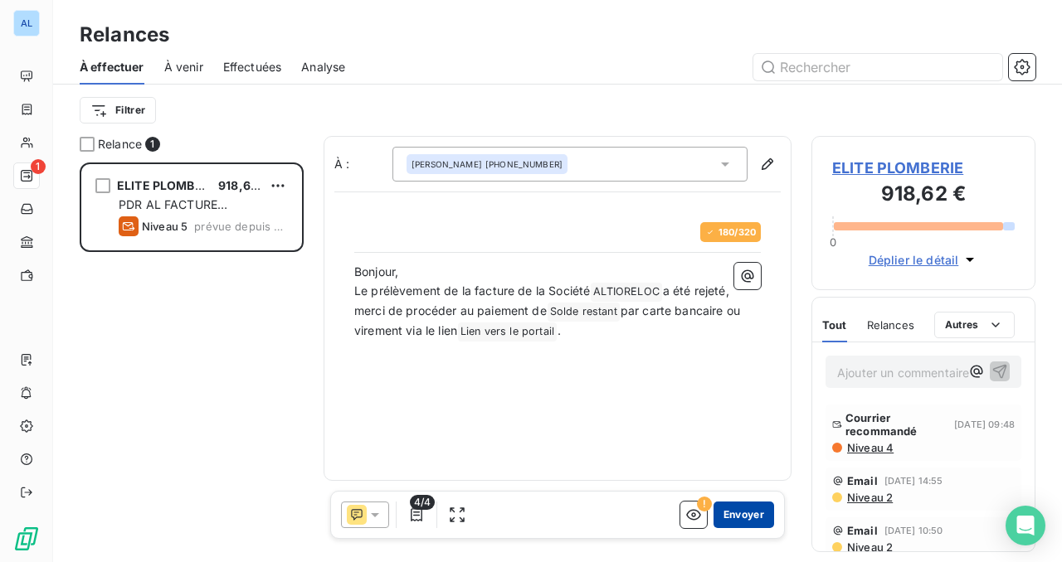
click at [751, 514] on button "Envoyer" at bounding box center [743, 515] width 61 height 27
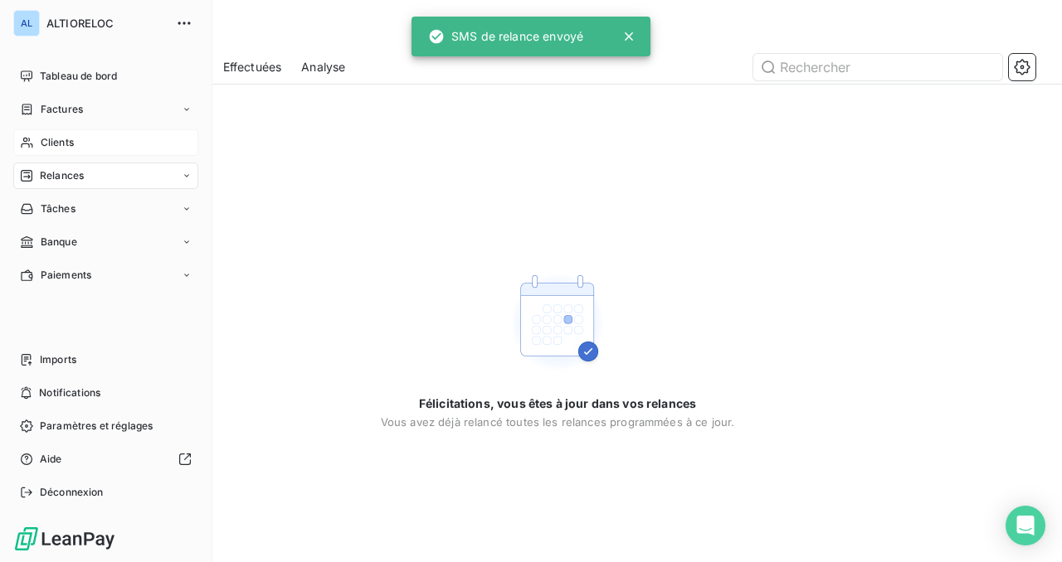
click at [51, 134] on div "Clients" at bounding box center [105, 142] width 185 height 27
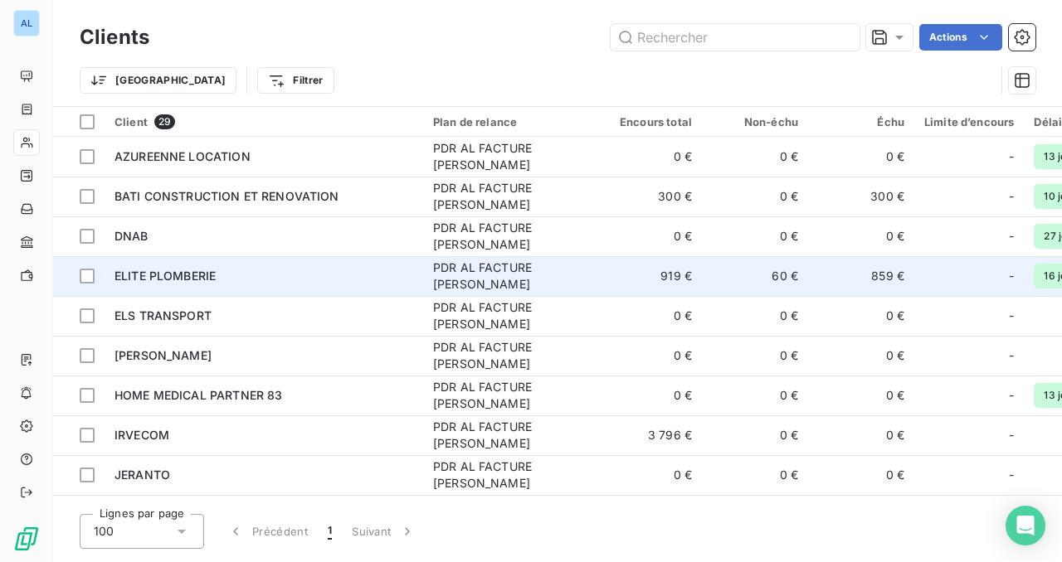
click at [188, 280] on span "ELITE PLOMBERIE" at bounding box center [164, 276] width 101 height 14
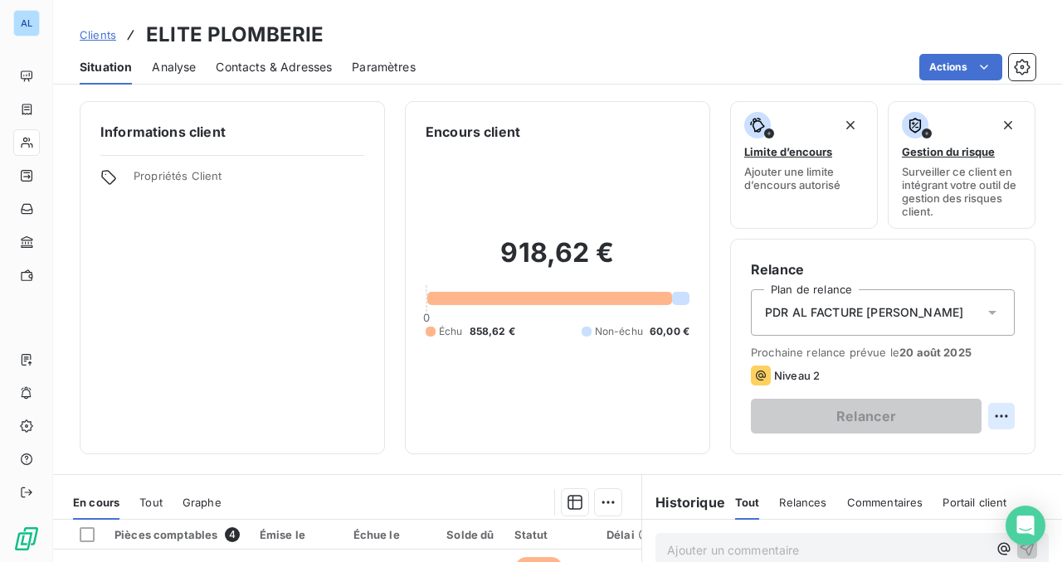
click at [995, 413] on html "AL Clients ELITE PLOMBERIE Situation Analyse Contacts & Adresses Paramètres Act…" at bounding box center [531, 281] width 1062 height 562
click at [928, 449] on div "Replanifier cette action" at bounding box center [933, 453] width 149 height 27
select select "7"
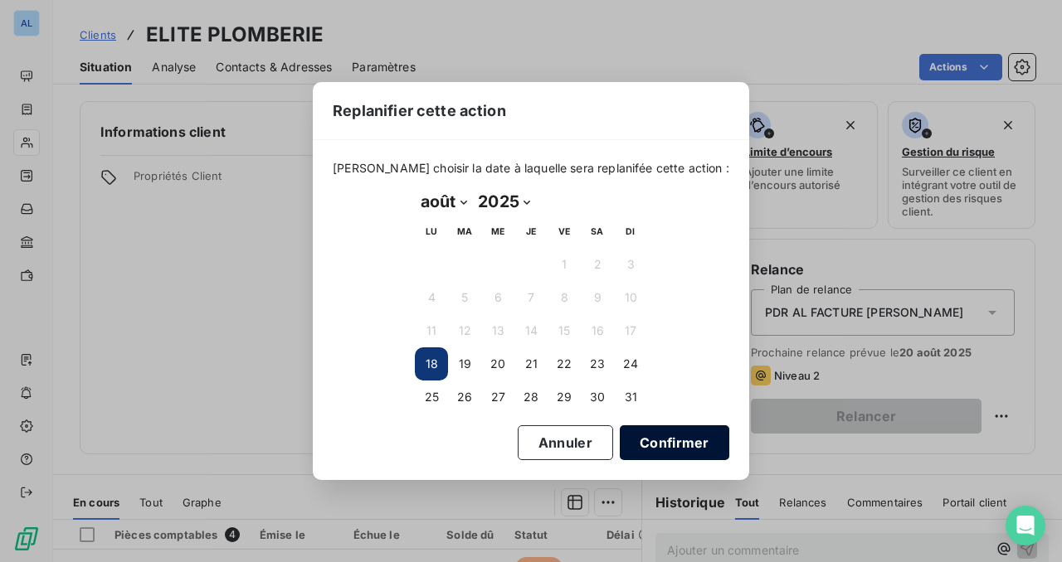
click at [659, 436] on button "Confirmer" at bounding box center [675, 443] width 110 height 35
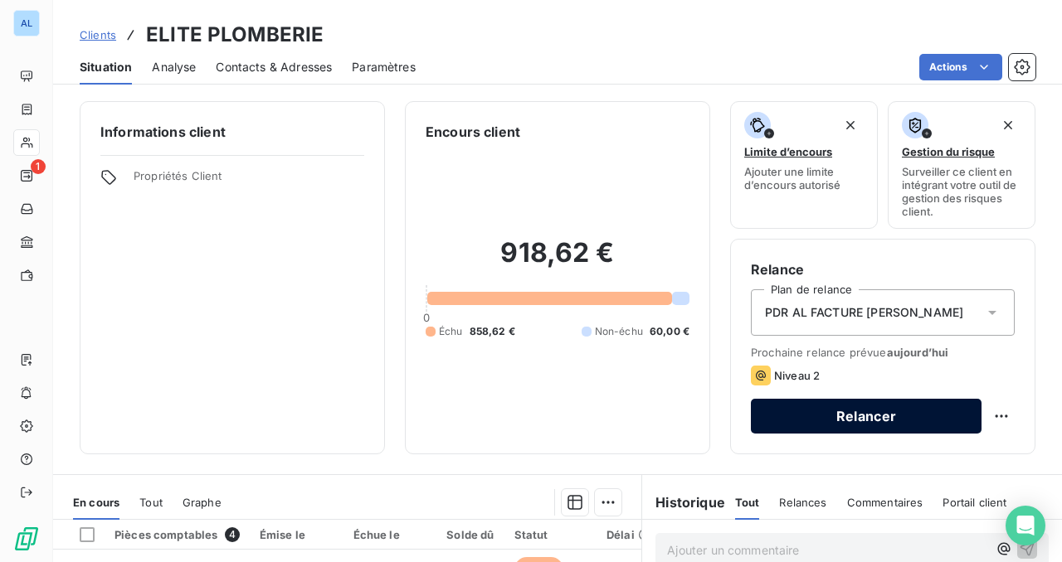
click at [817, 427] on button "Relancer" at bounding box center [866, 416] width 231 height 35
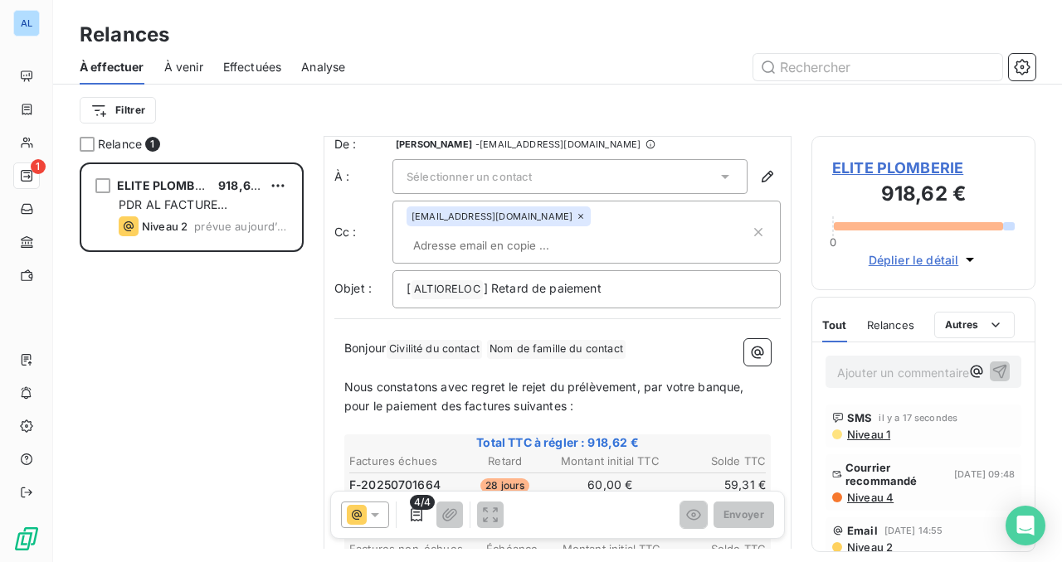
scroll to position [13, 0]
drag, startPoint x: 386, startPoint y: 322, endPoint x: 367, endPoint y: 325, distance: 19.4
click at [367, 339] on span "Bonjour" at bounding box center [364, 346] width 41 height 14
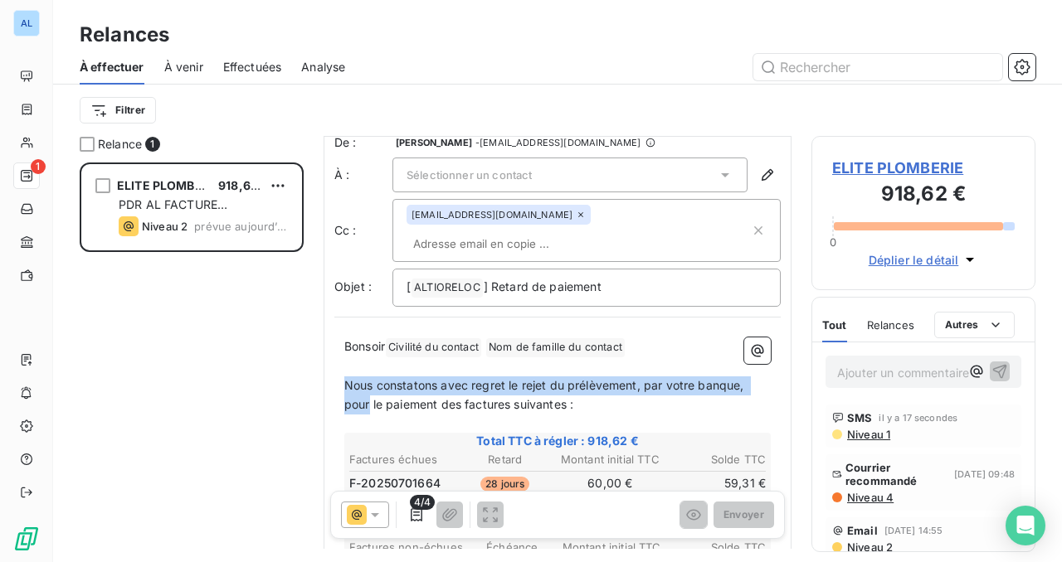
drag, startPoint x: 346, startPoint y: 360, endPoint x: 368, endPoint y: 376, distance: 27.4
click at [368, 378] on span "Nous constatons avec regret le rejet du prélèvement, par votre banque, pour le …" at bounding box center [545, 394] width 403 height 33
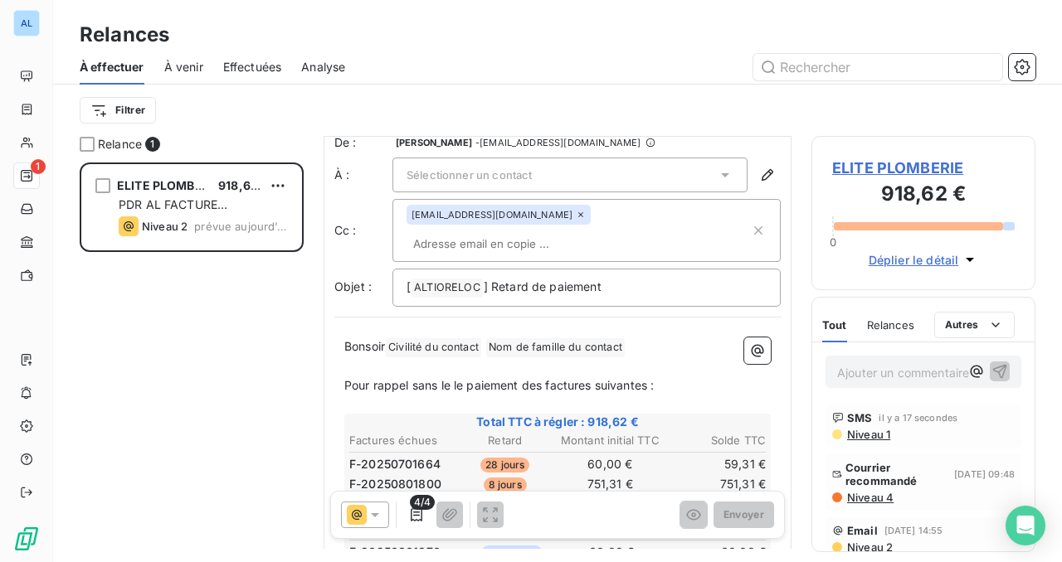
click at [654, 378] on span "Pour rappel sans le le paiement des factures suivantes :" at bounding box center [498, 385] width 309 height 14
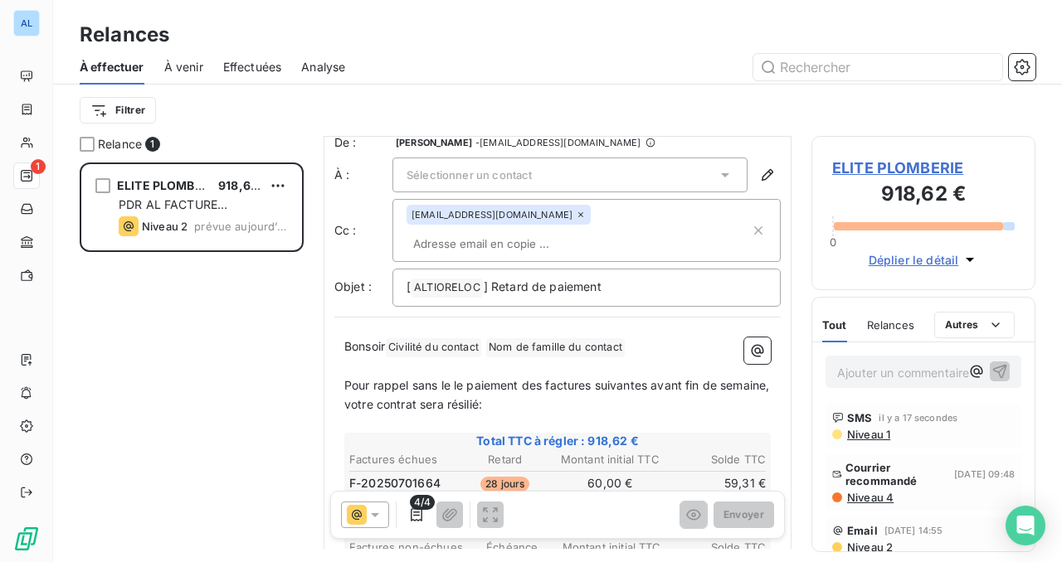
click at [611, 188] on div "Sélectionner un contact" at bounding box center [569, 175] width 355 height 35
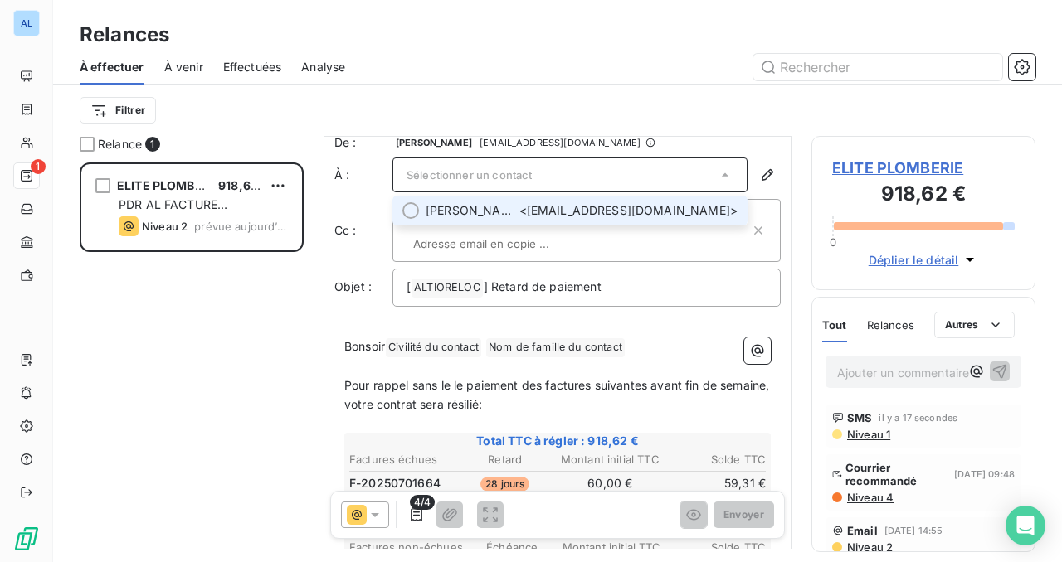
click at [597, 208] on span "BRAHIM MAHJOUB <eliteplomberie06@gmail.com>" at bounding box center [582, 210] width 312 height 17
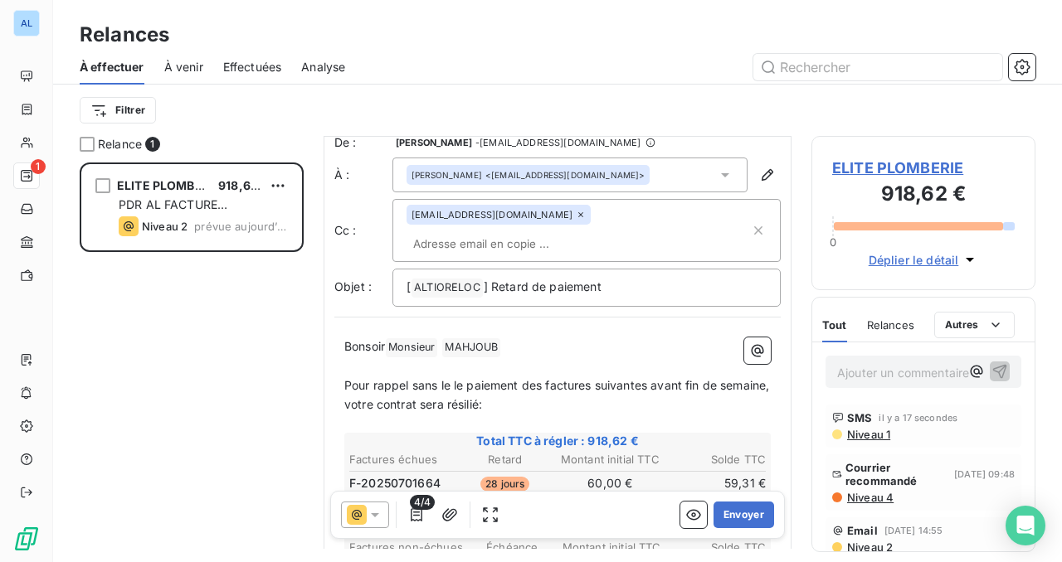
click at [534, 381] on span "Pour rappel sans le le paiement des factures suivantes avant fin de semaine, vo…" at bounding box center [558, 394] width 429 height 33
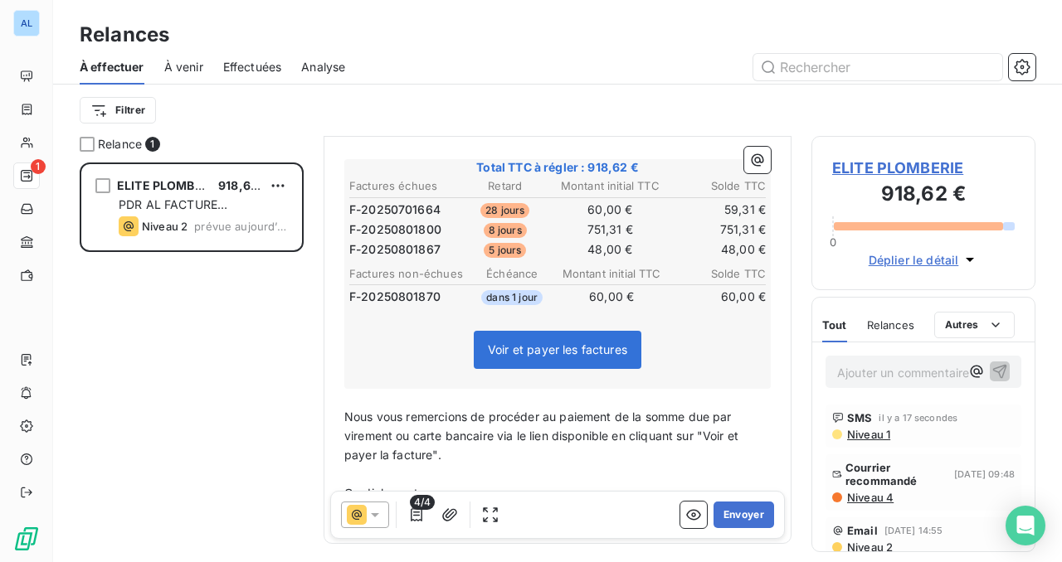
scroll to position [343, 0]
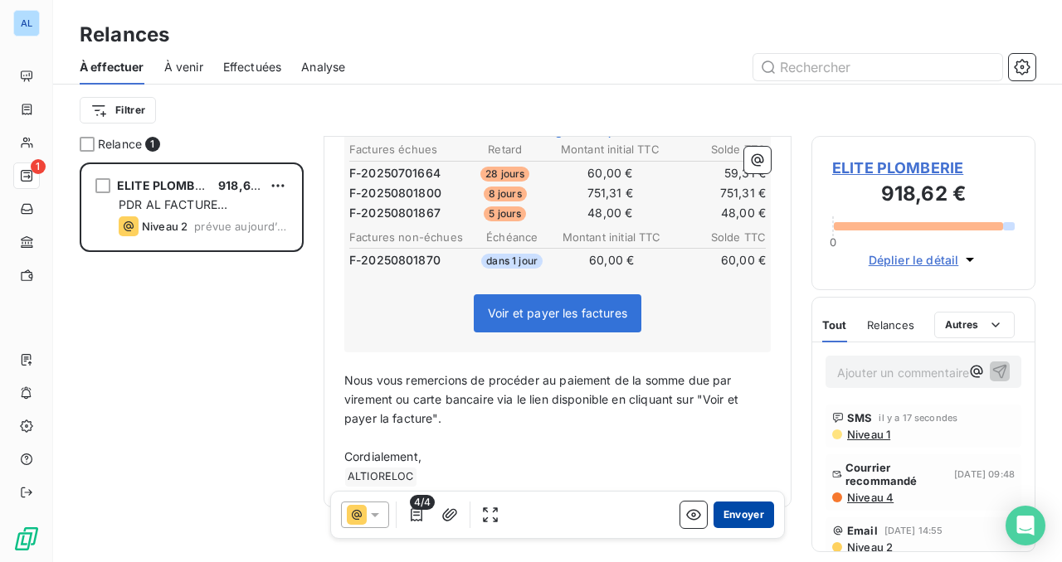
click at [728, 514] on button "Envoyer" at bounding box center [743, 515] width 61 height 27
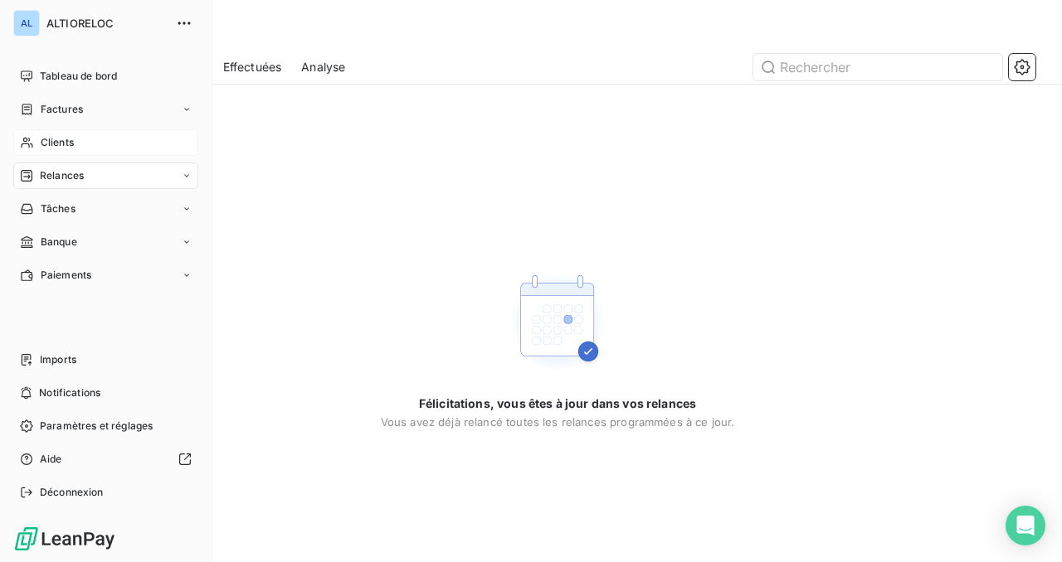
click at [65, 142] on span "Clients" at bounding box center [57, 142] width 33 height 15
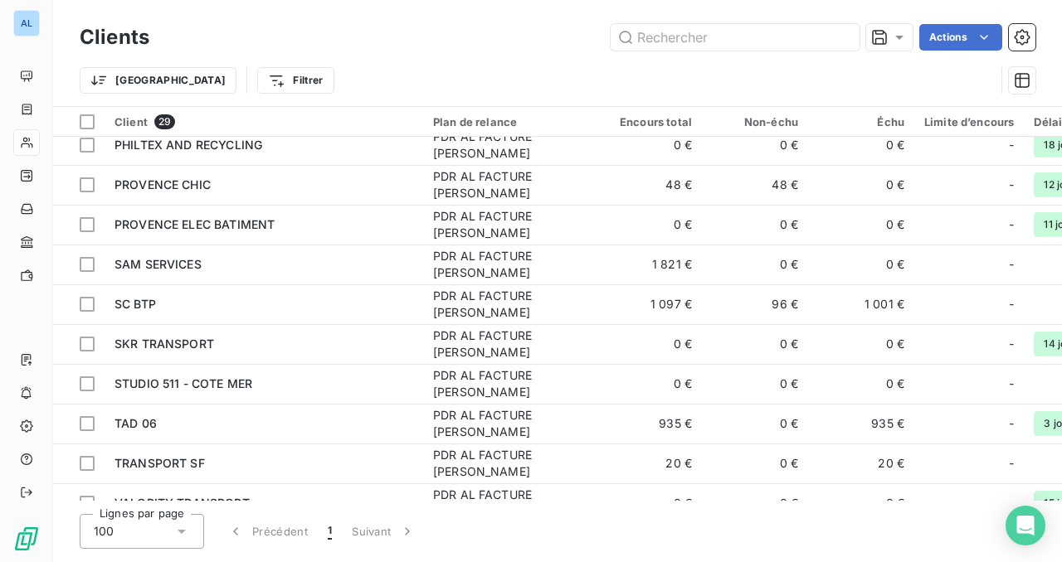
scroll to position [797, 0]
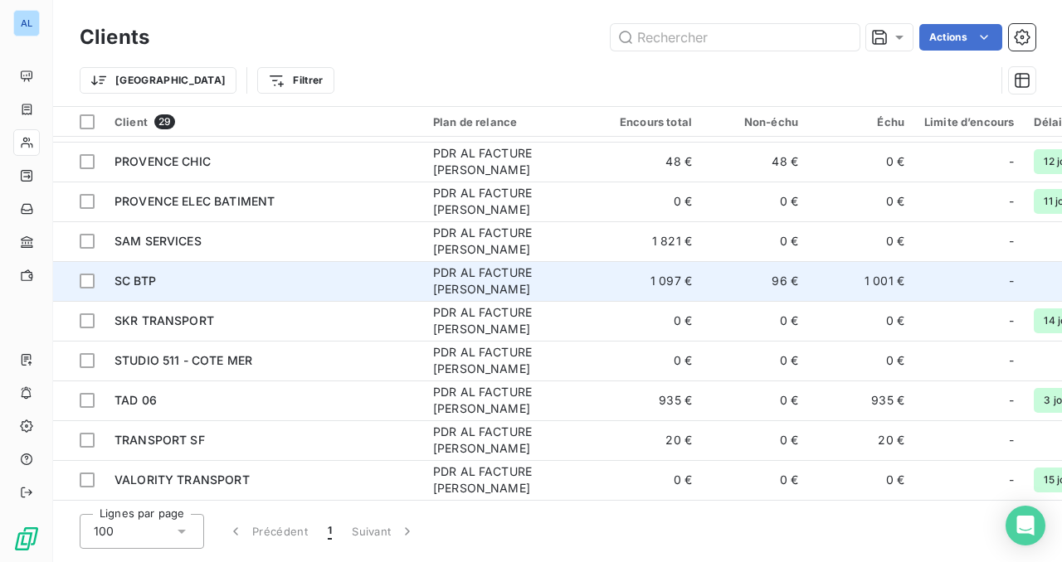
click at [182, 273] on div "SC BTP" at bounding box center [263, 281] width 299 height 17
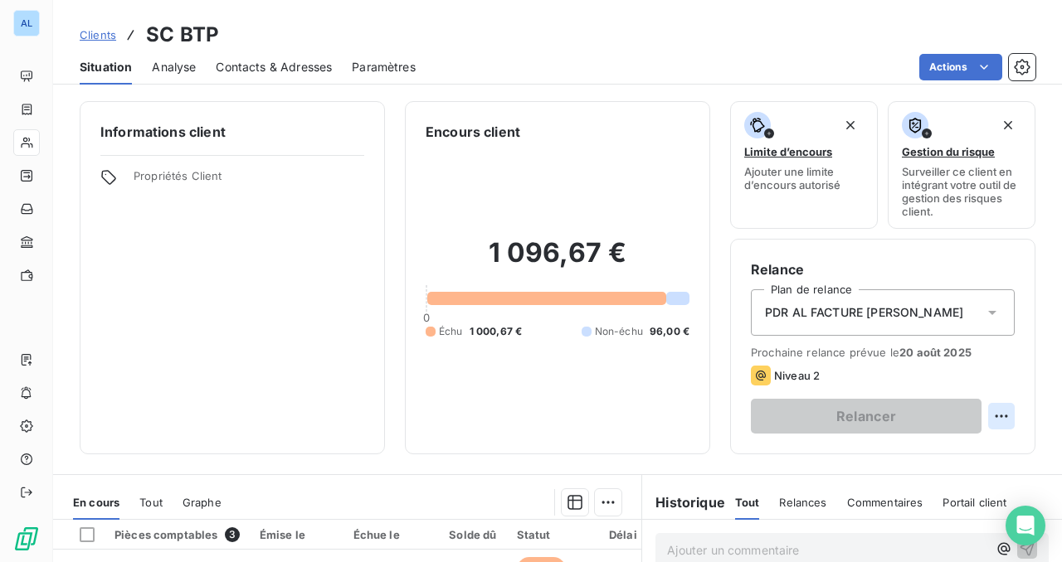
click at [999, 417] on html "AL Clients SC BTP Situation Analyse Contacts & Adresses Paramètres Actions Info…" at bounding box center [531, 281] width 1062 height 562
click at [926, 451] on div "Replanifier cette action" at bounding box center [933, 453] width 149 height 27
select select "7"
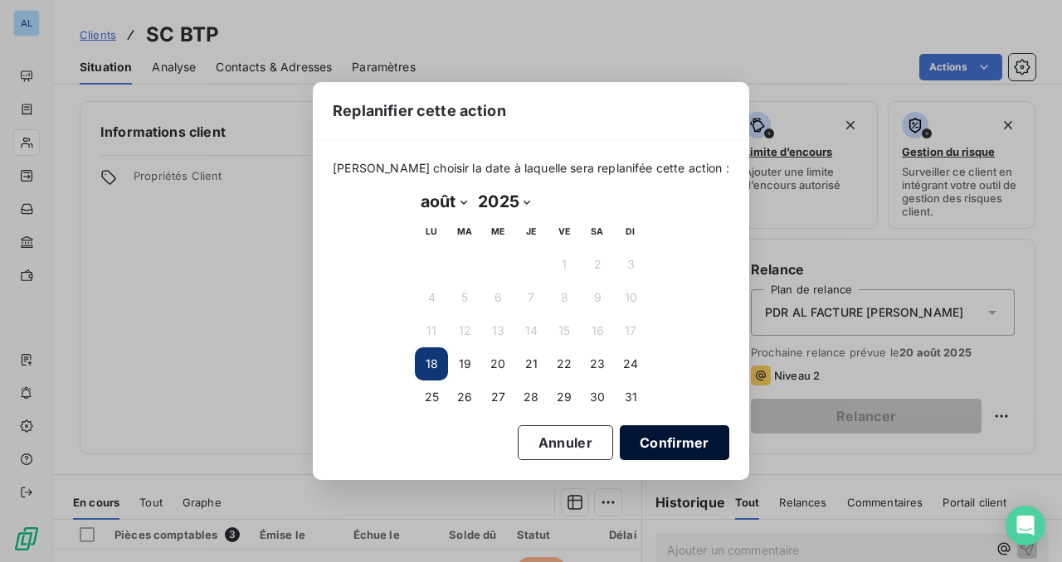
click at [683, 446] on button "Confirmer" at bounding box center [675, 443] width 110 height 35
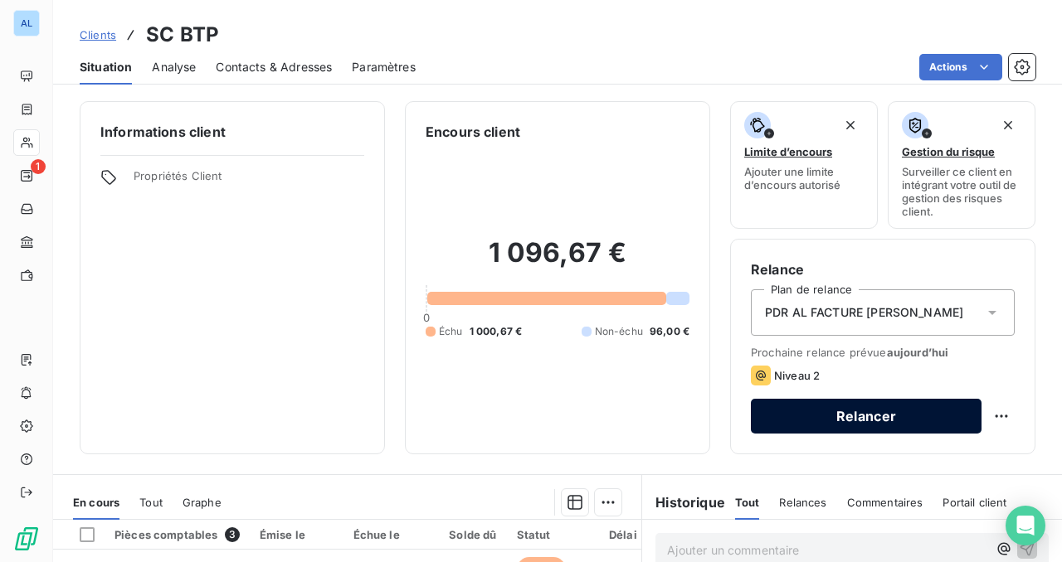
click at [790, 419] on button "Relancer" at bounding box center [866, 416] width 231 height 35
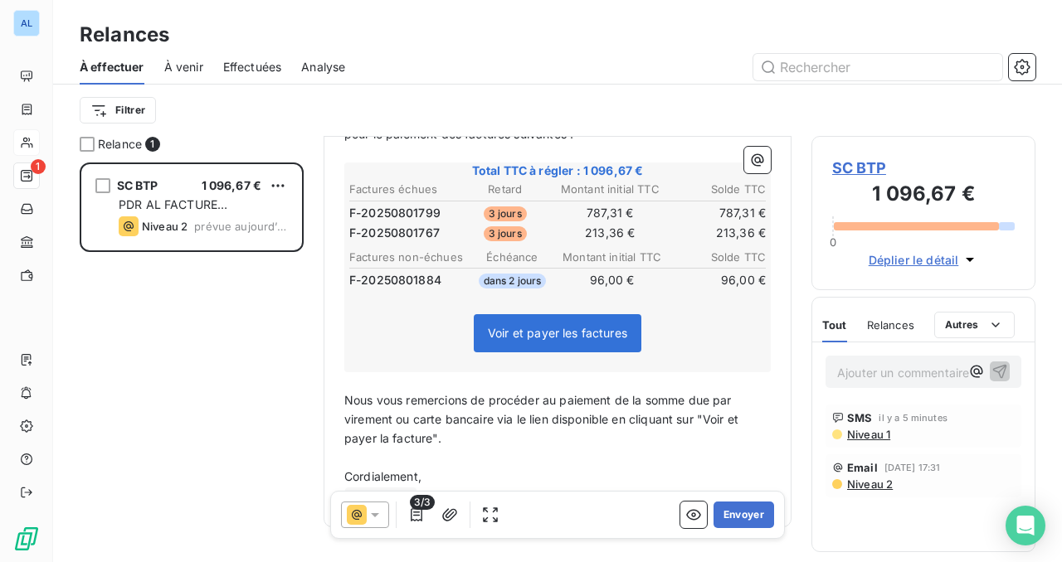
scroll to position [304, 0]
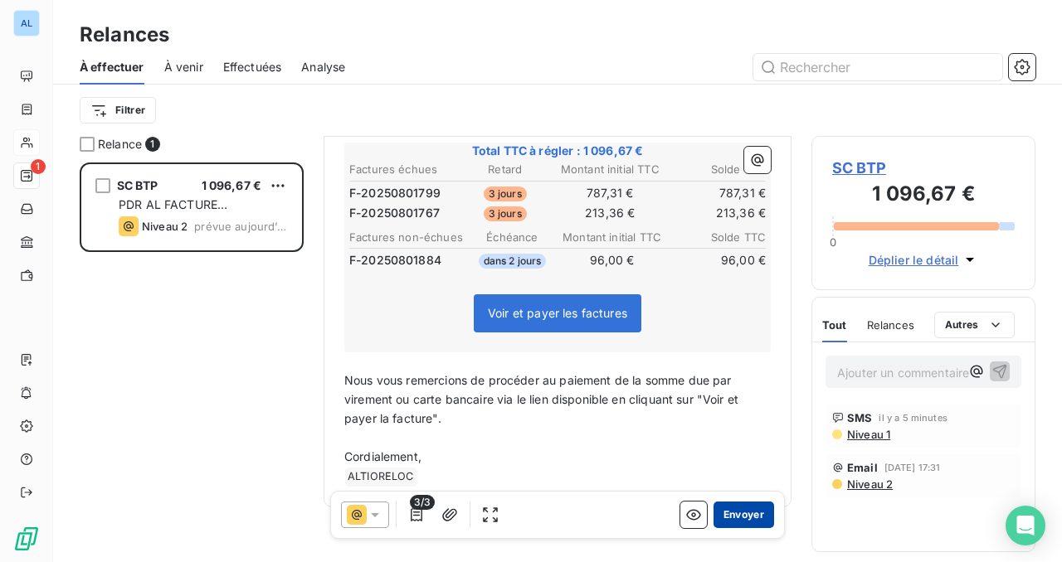
click at [741, 516] on button "Envoyer" at bounding box center [743, 515] width 61 height 27
